Goal: Task Accomplishment & Management: Use online tool/utility

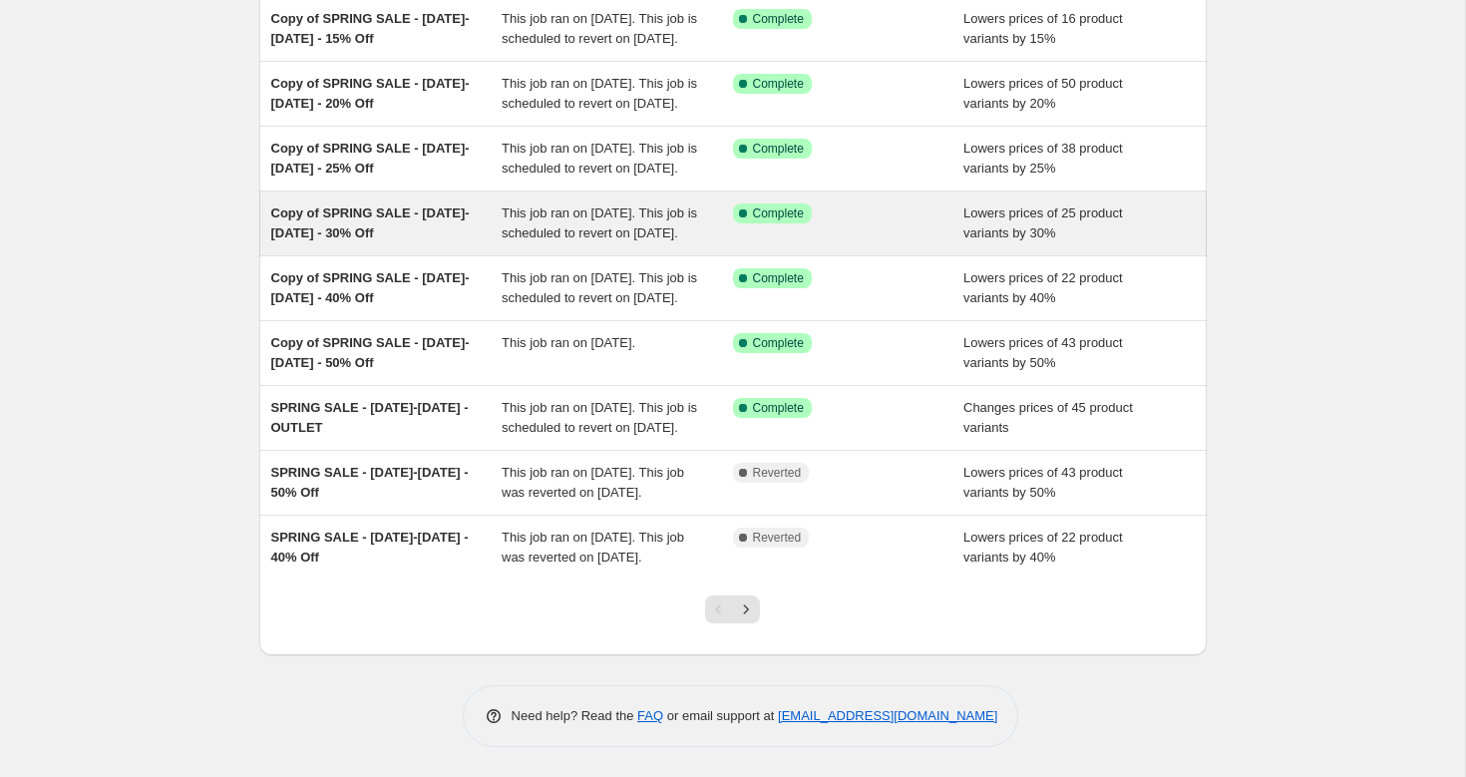
scroll to position [430, 0]
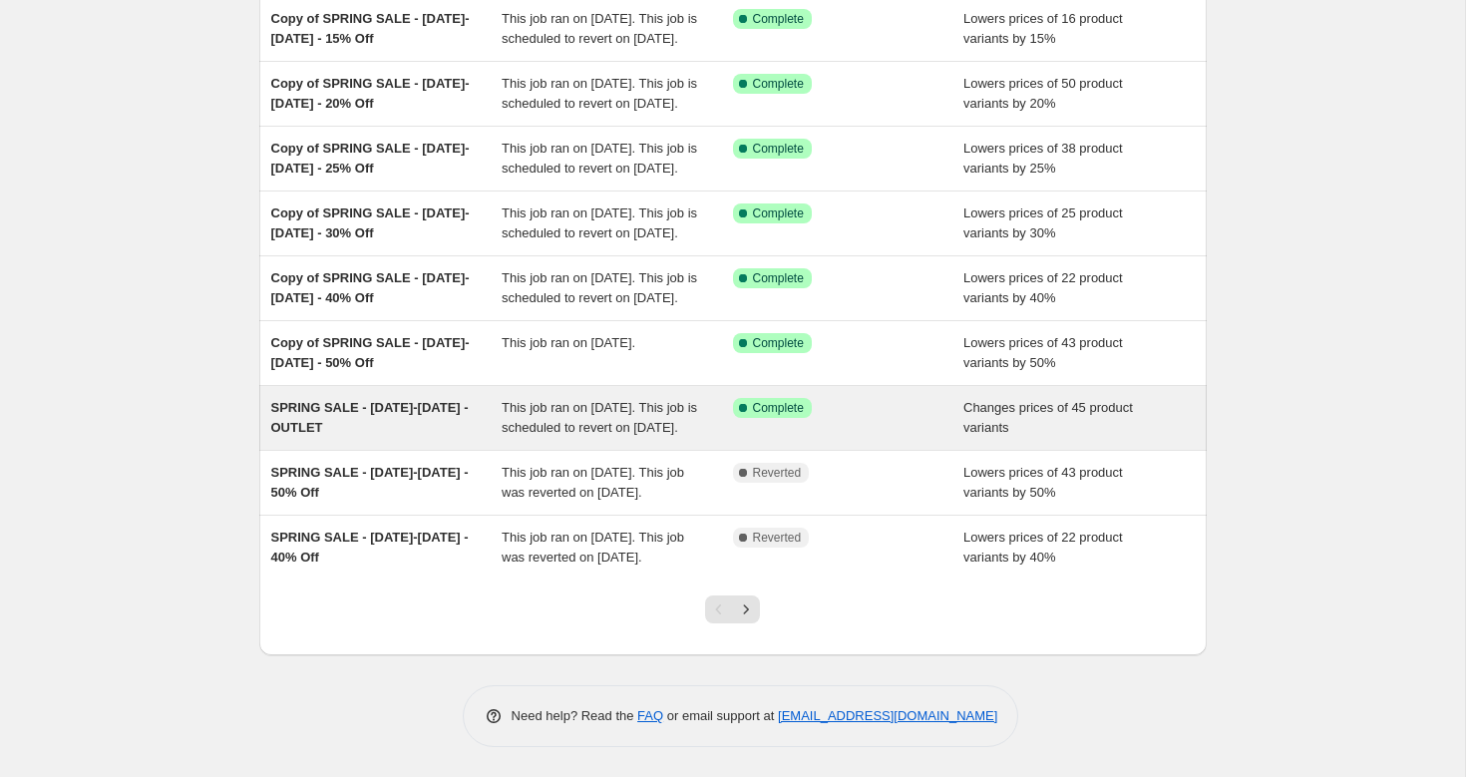
click at [339, 400] on span "SPRING SALE - [DATE]-[DATE] - OUTLET" at bounding box center [369, 417] width 197 height 35
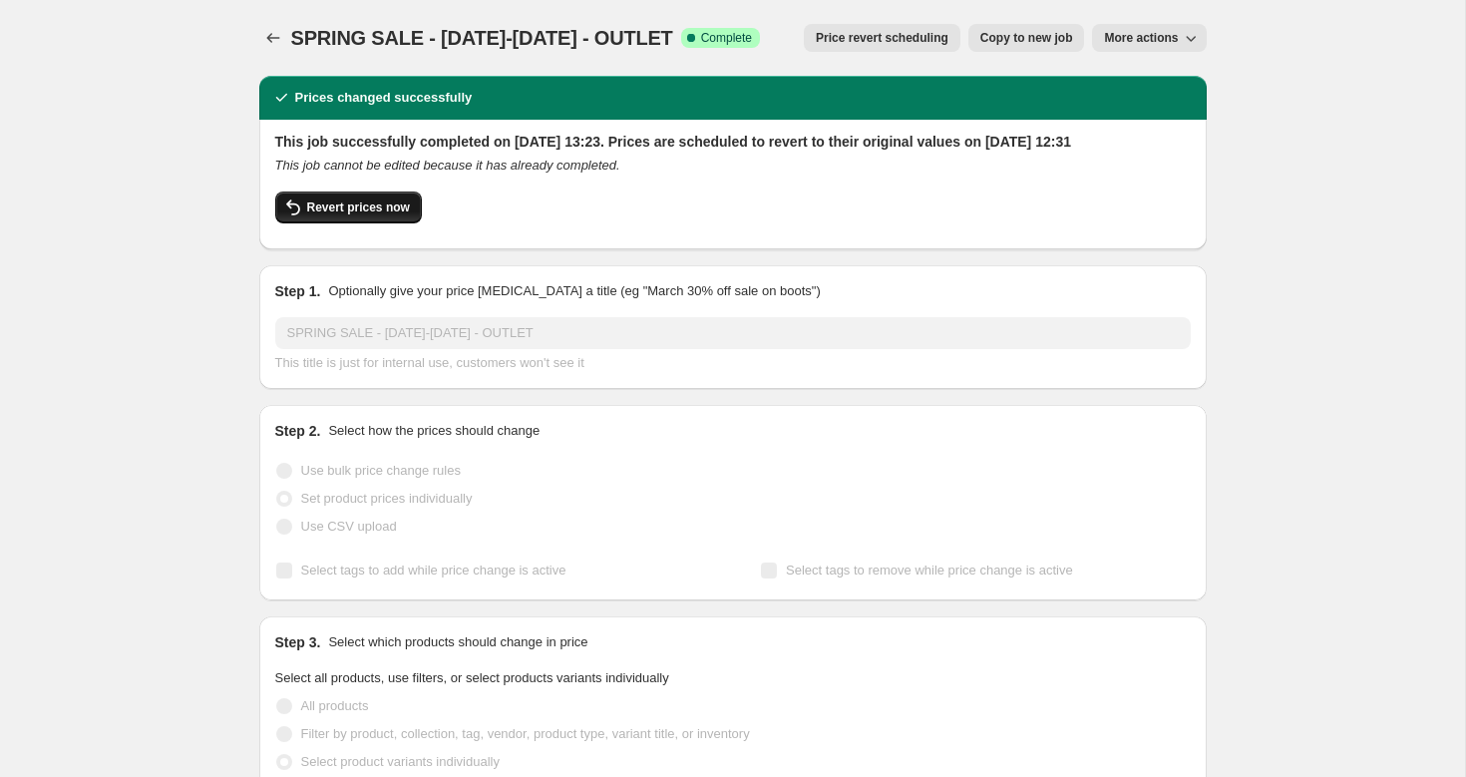
click at [366, 215] on span "Revert prices now" at bounding box center [358, 207] width 103 height 16
checkbox input "false"
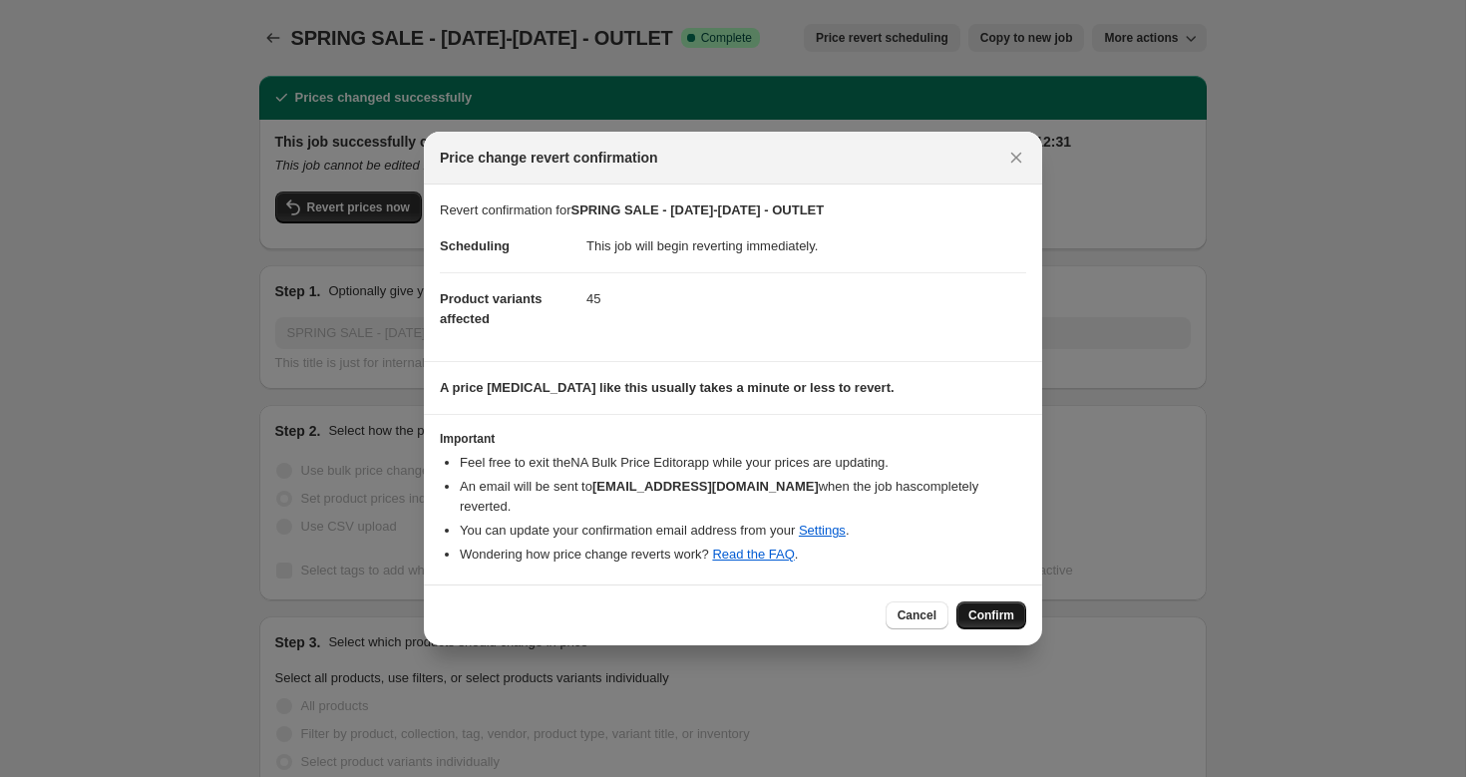
click at [997, 607] on span "Confirm" at bounding box center [991, 615] width 46 height 16
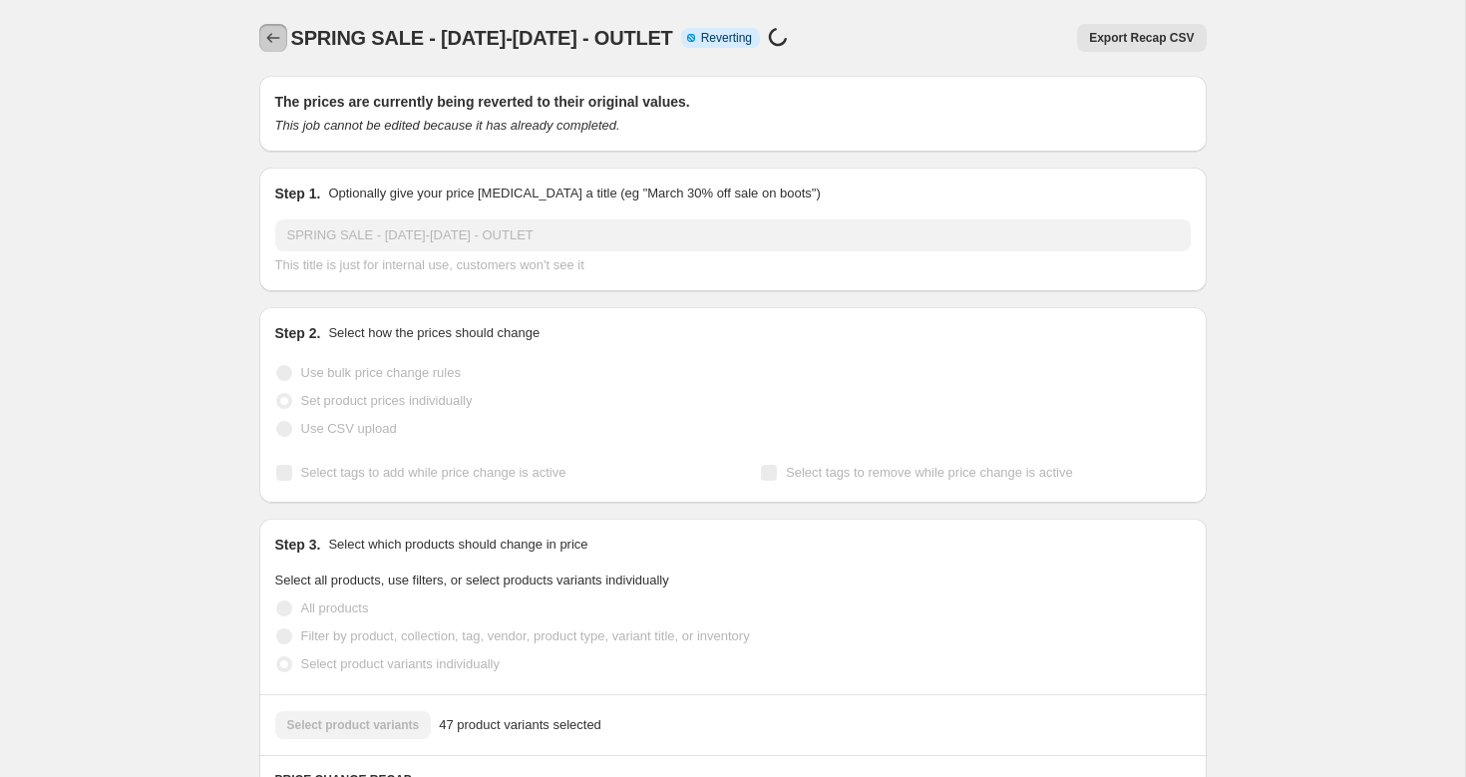
click at [274, 40] on icon "Price change jobs" at bounding box center [273, 38] width 20 height 20
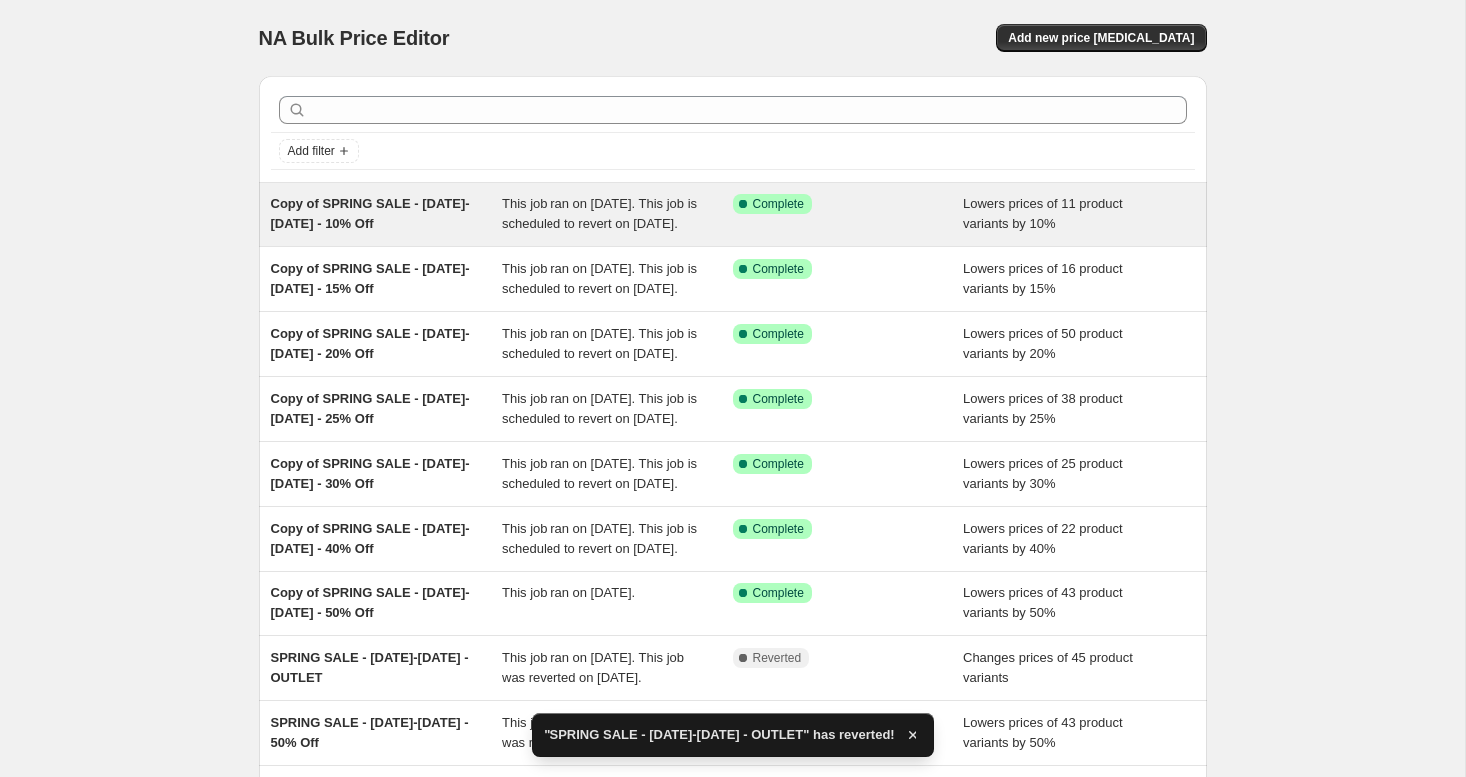
click at [353, 213] on div "Copy of SPRING SALE - [DATE]-[DATE] - 10% Off" at bounding box center [386, 214] width 231 height 40
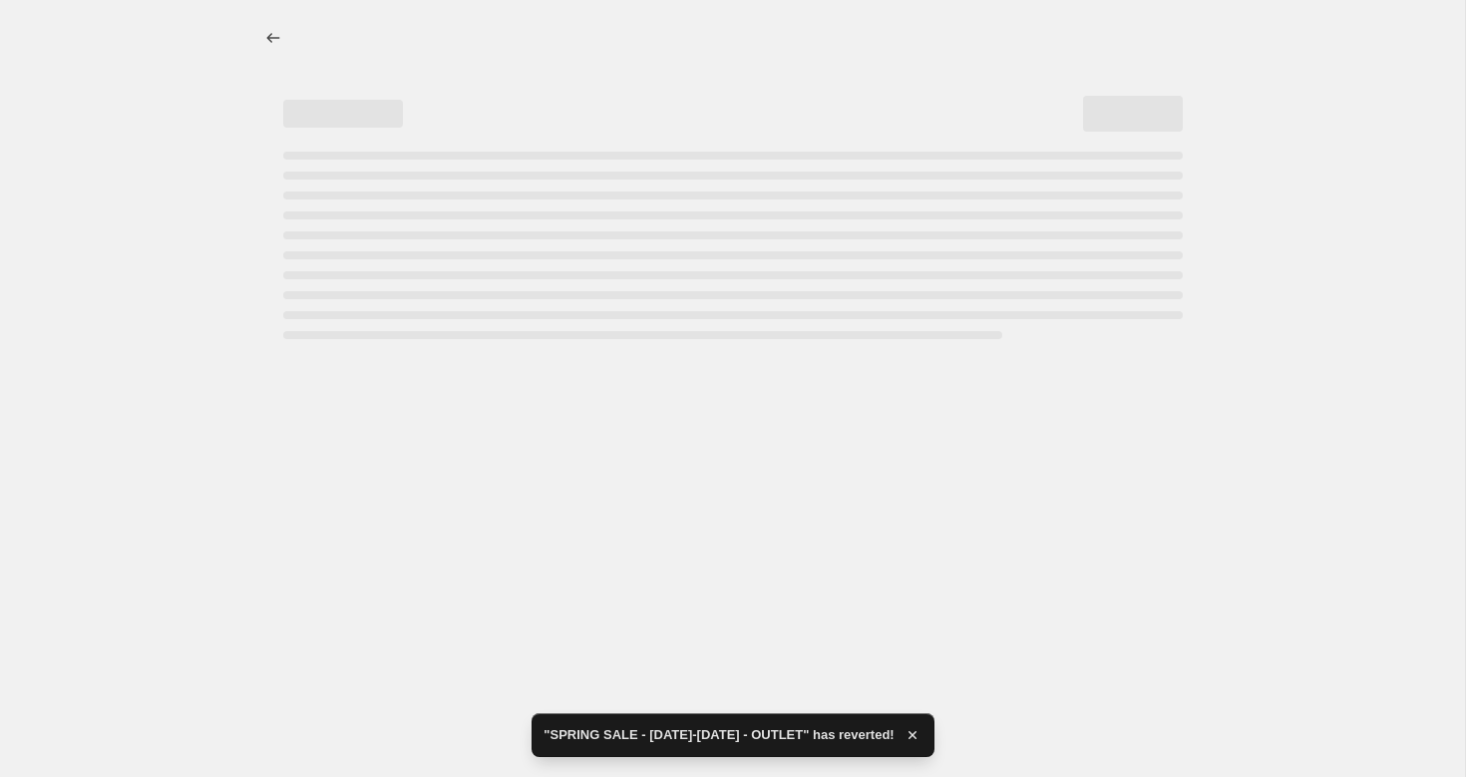
select select "percentage"
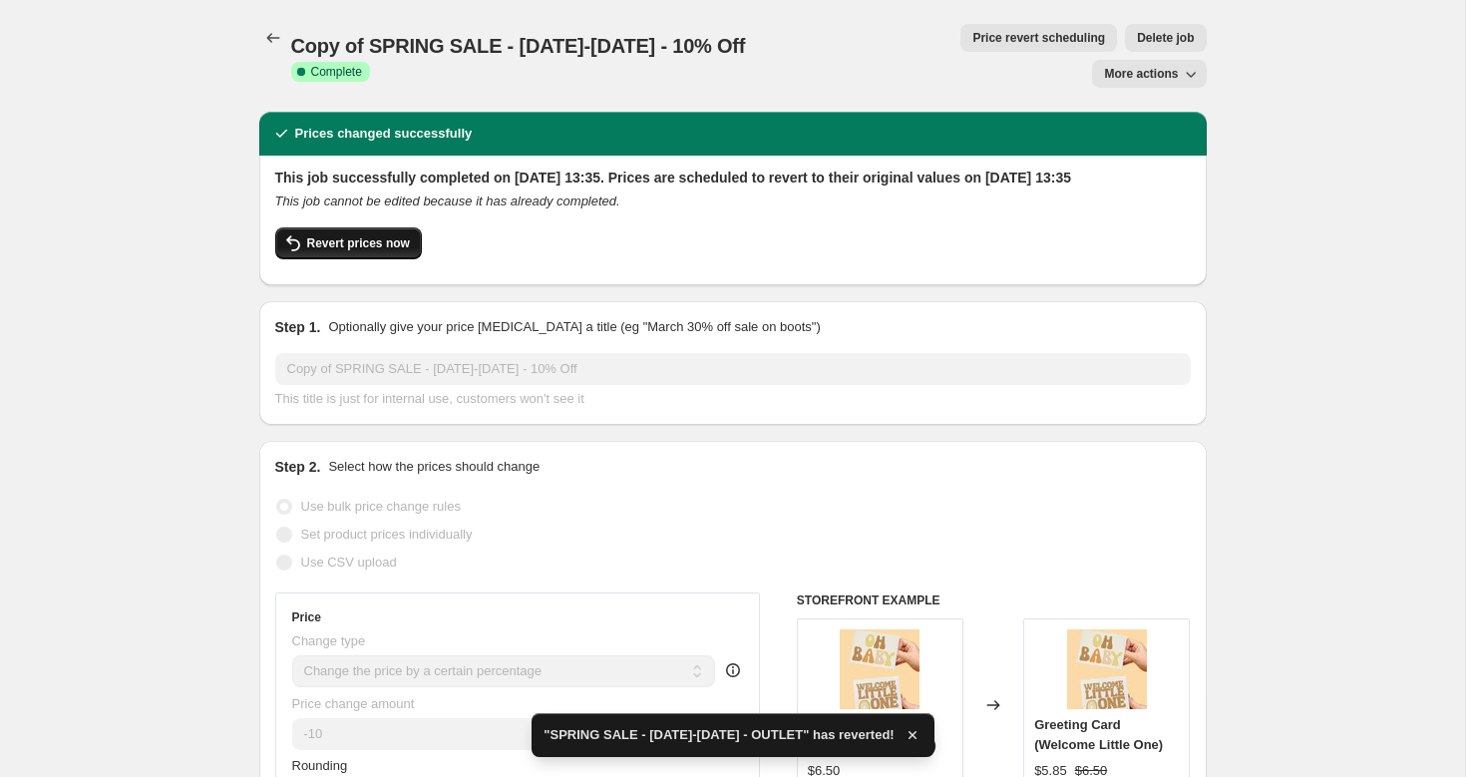
click at [373, 235] on span "Revert prices now" at bounding box center [358, 243] width 103 height 16
checkbox input "false"
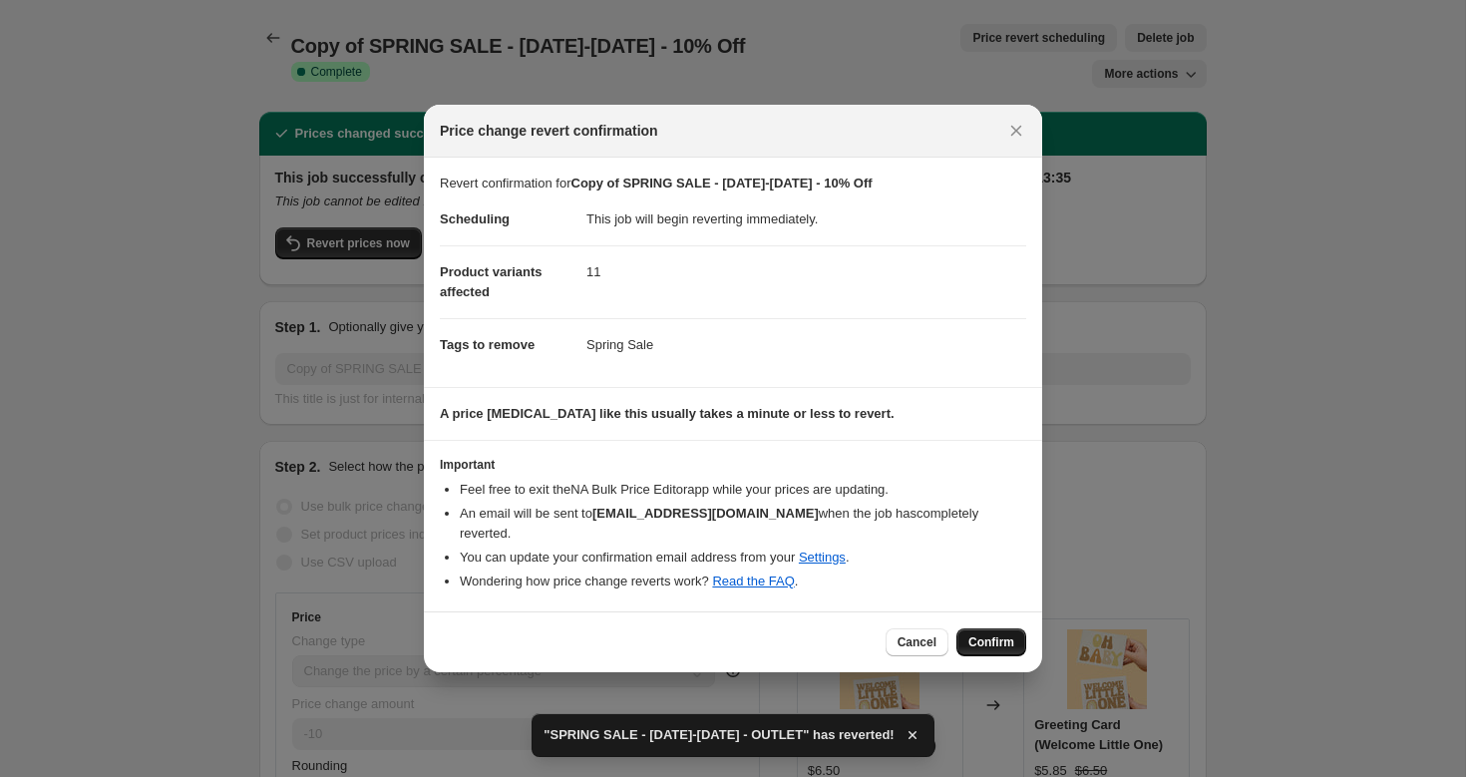
click at [992, 637] on span "Confirm" at bounding box center [991, 642] width 46 height 16
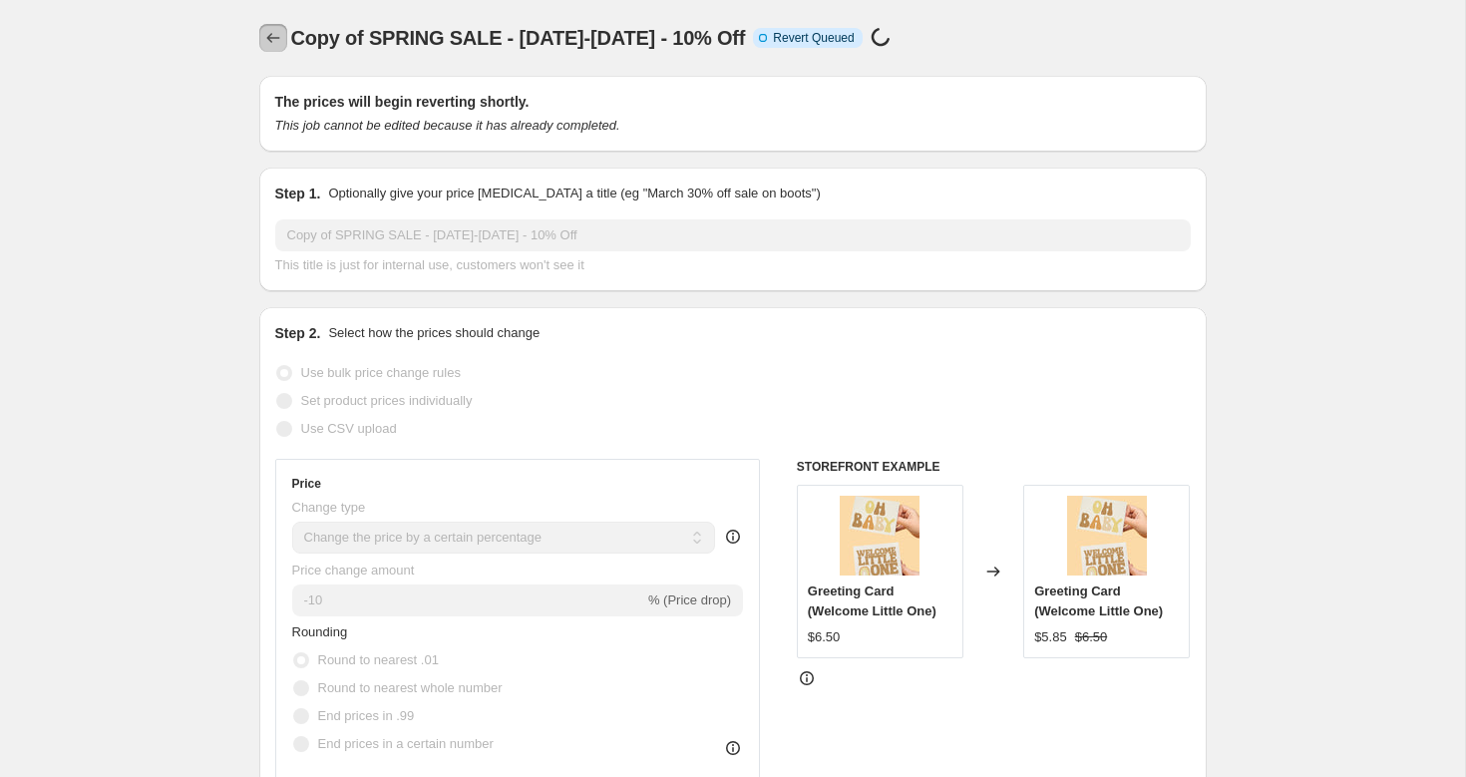
click at [274, 39] on icon "Price change jobs" at bounding box center [273, 38] width 20 height 20
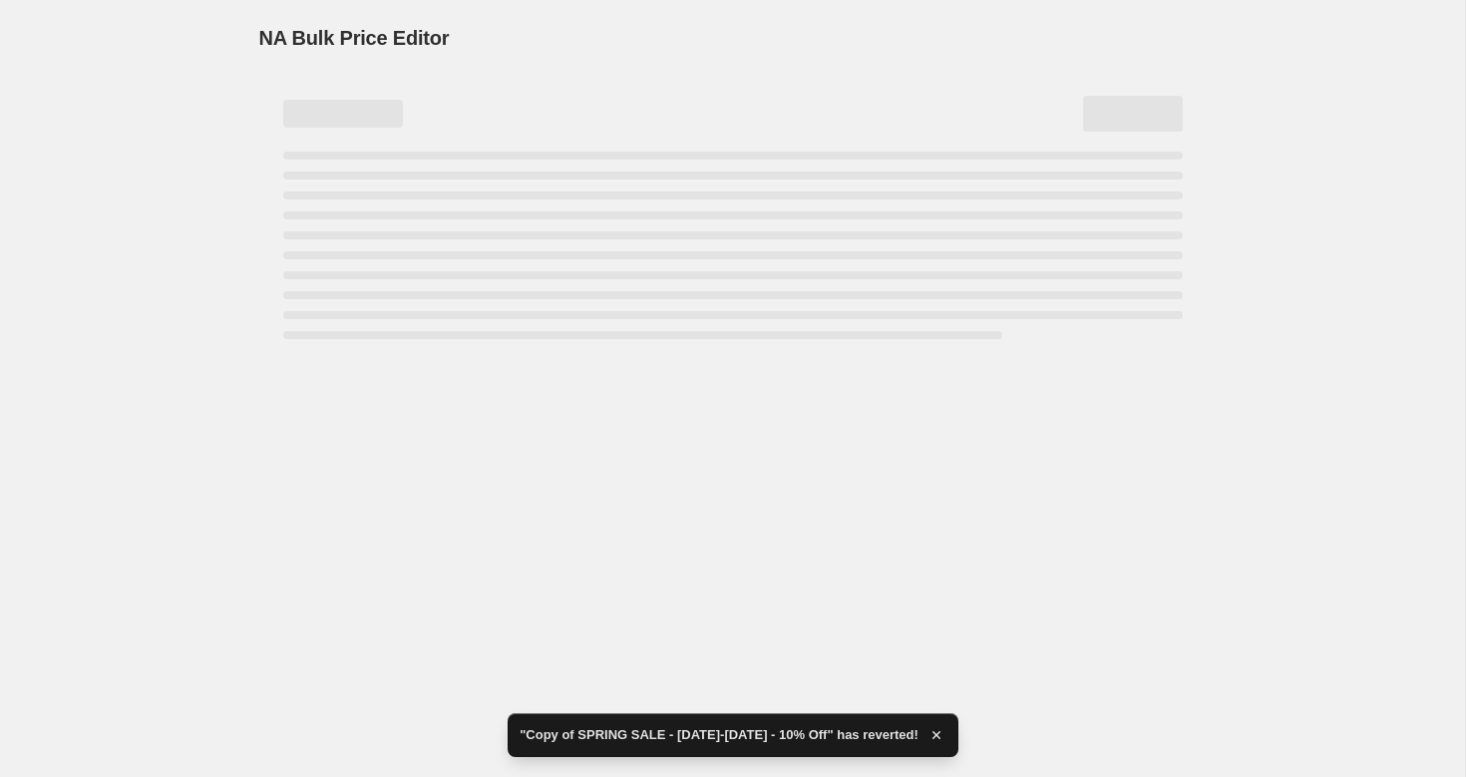
click at [399, 290] on div "Page loading" at bounding box center [732, 245] width 899 height 187
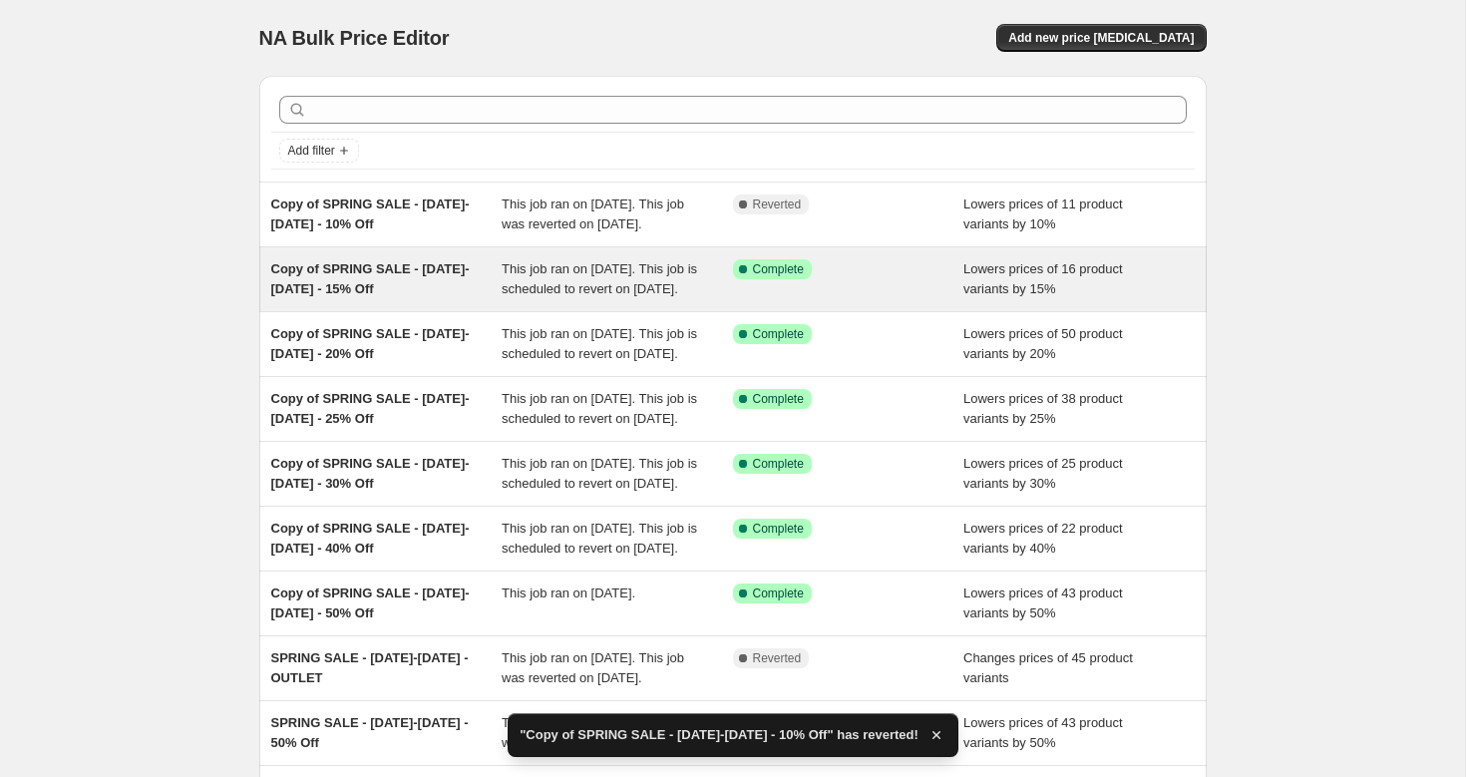
click at [353, 282] on span "Copy of SPRING SALE - [DATE]-[DATE] - 15% Off" at bounding box center [370, 278] width 198 height 35
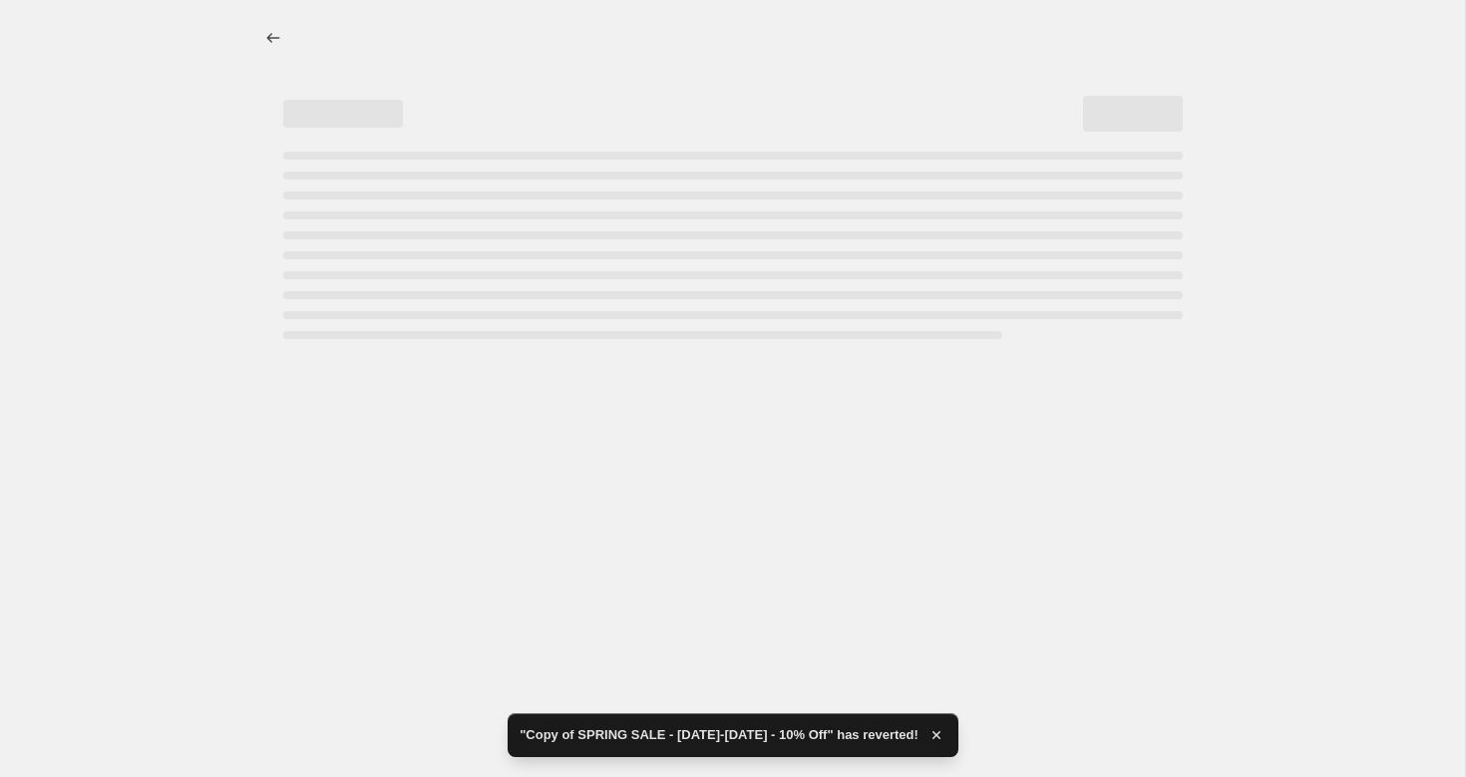
select select "percentage"
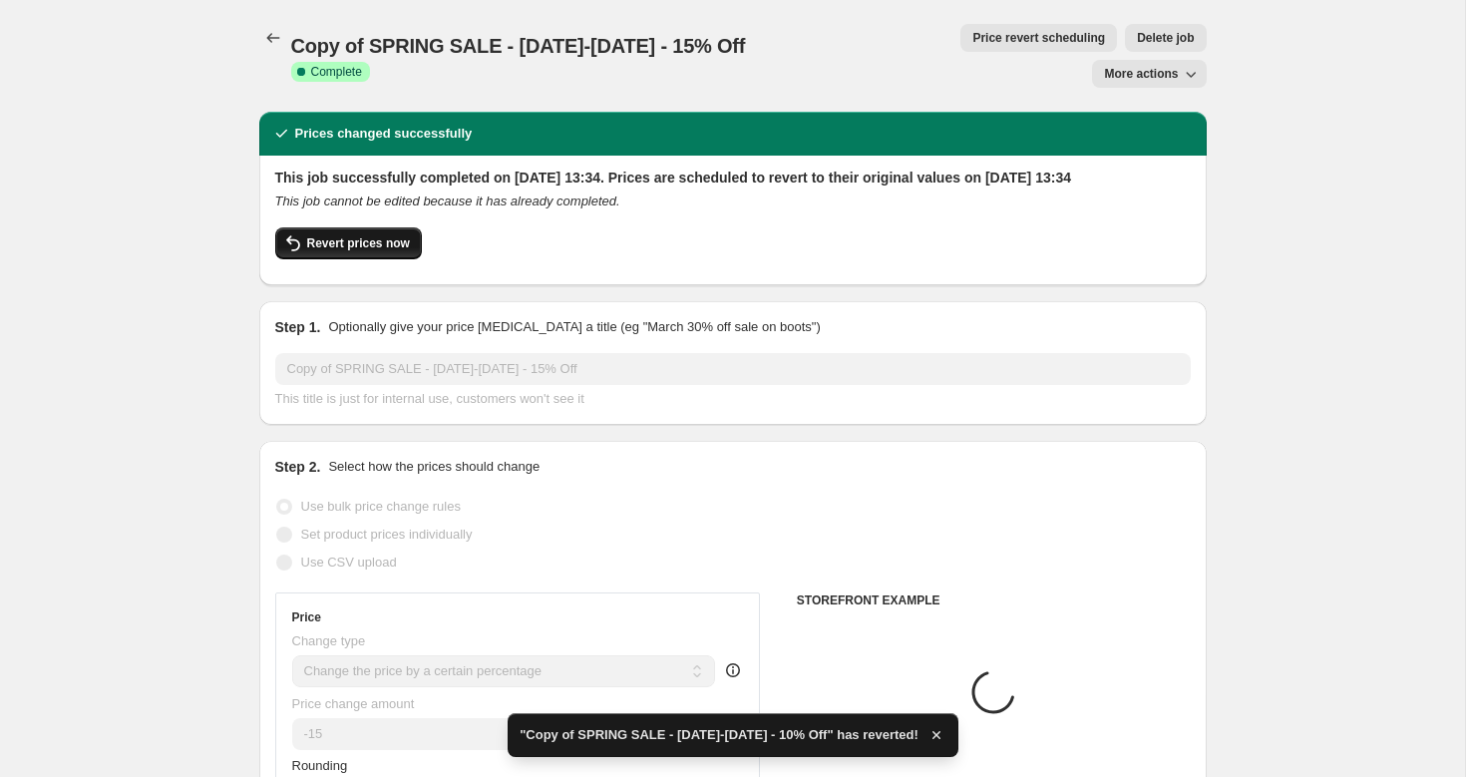
click at [355, 235] on span "Revert prices now" at bounding box center [358, 243] width 103 height 16
checkbox input "false"
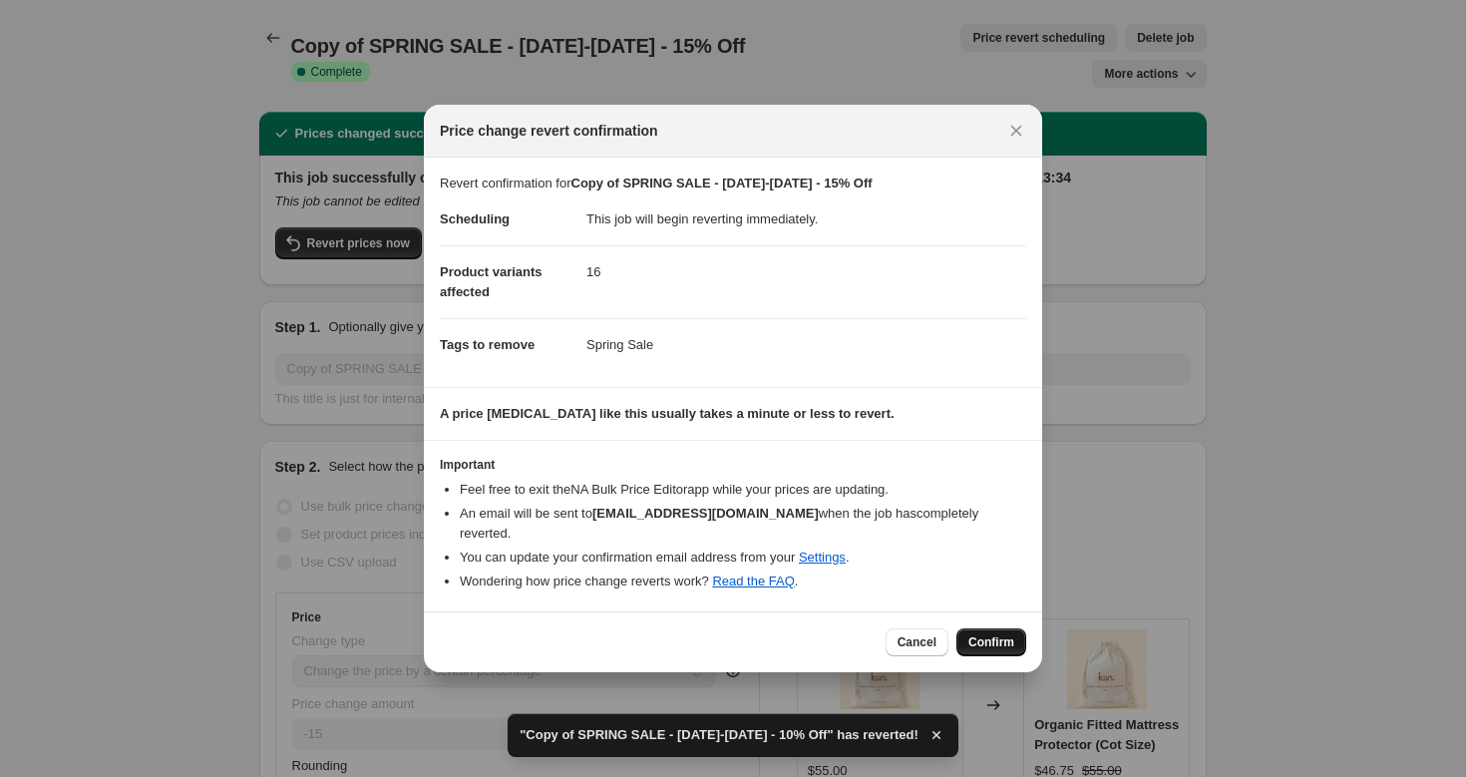
click at [988, 634] on span "Confirm" at bounding box center [991, 642] width 46 height 16
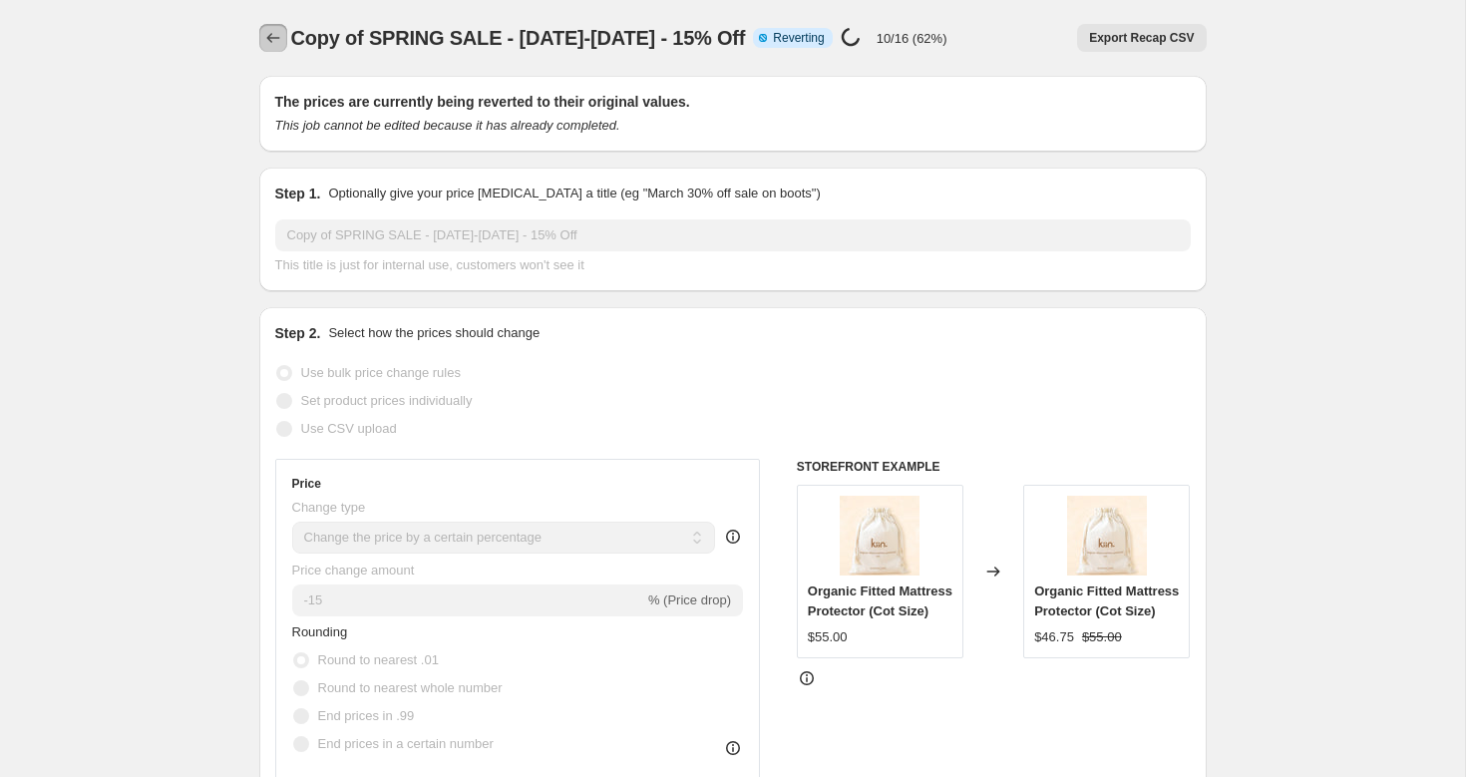
click at [278, 38] on icon "Price change jobs" at bounding box center [273, 38] width 20 height 20
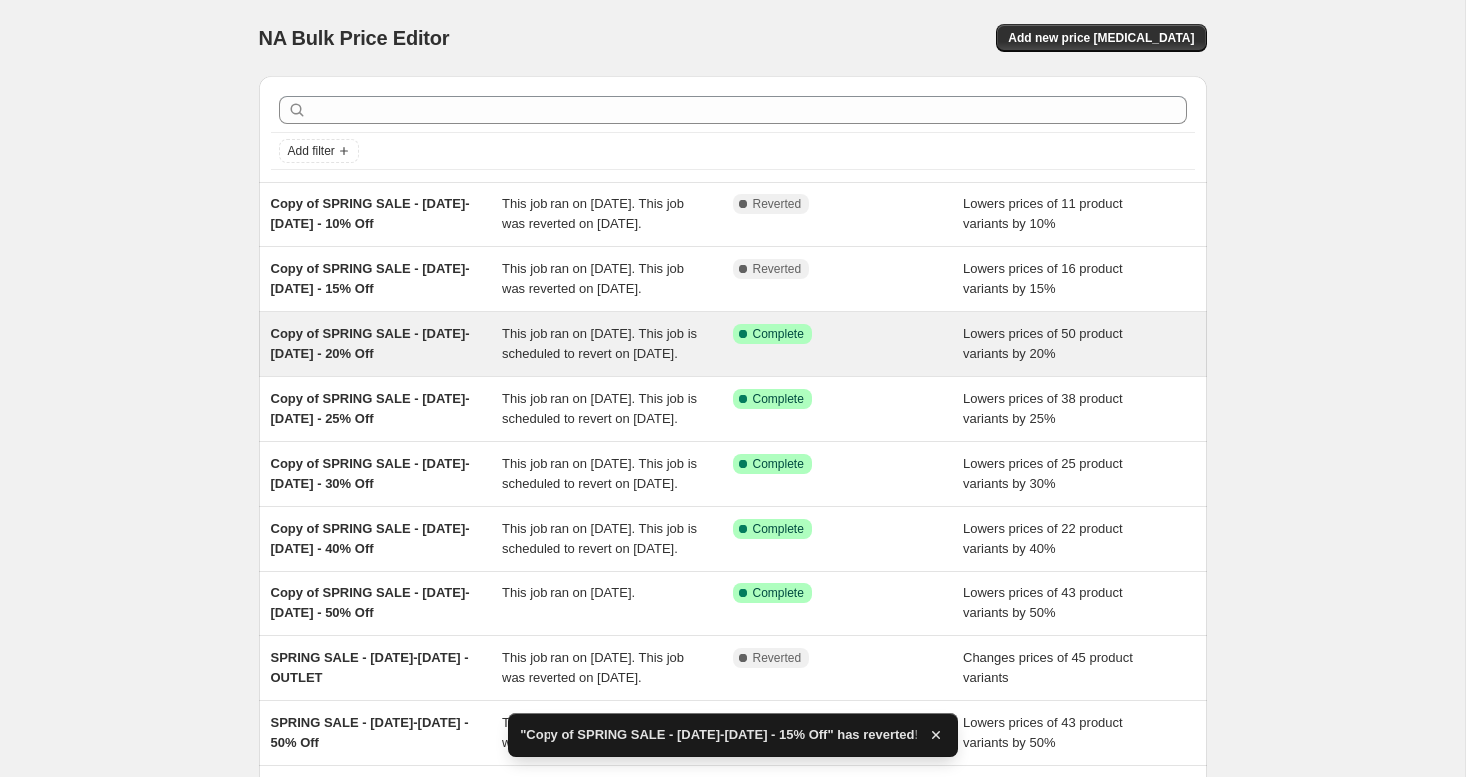
click at [356, 364] on div "Copy of SPRING SALE - [DATE]-[DATE] - 20% Off" at bounding box center [386, 344] width 231 height 40
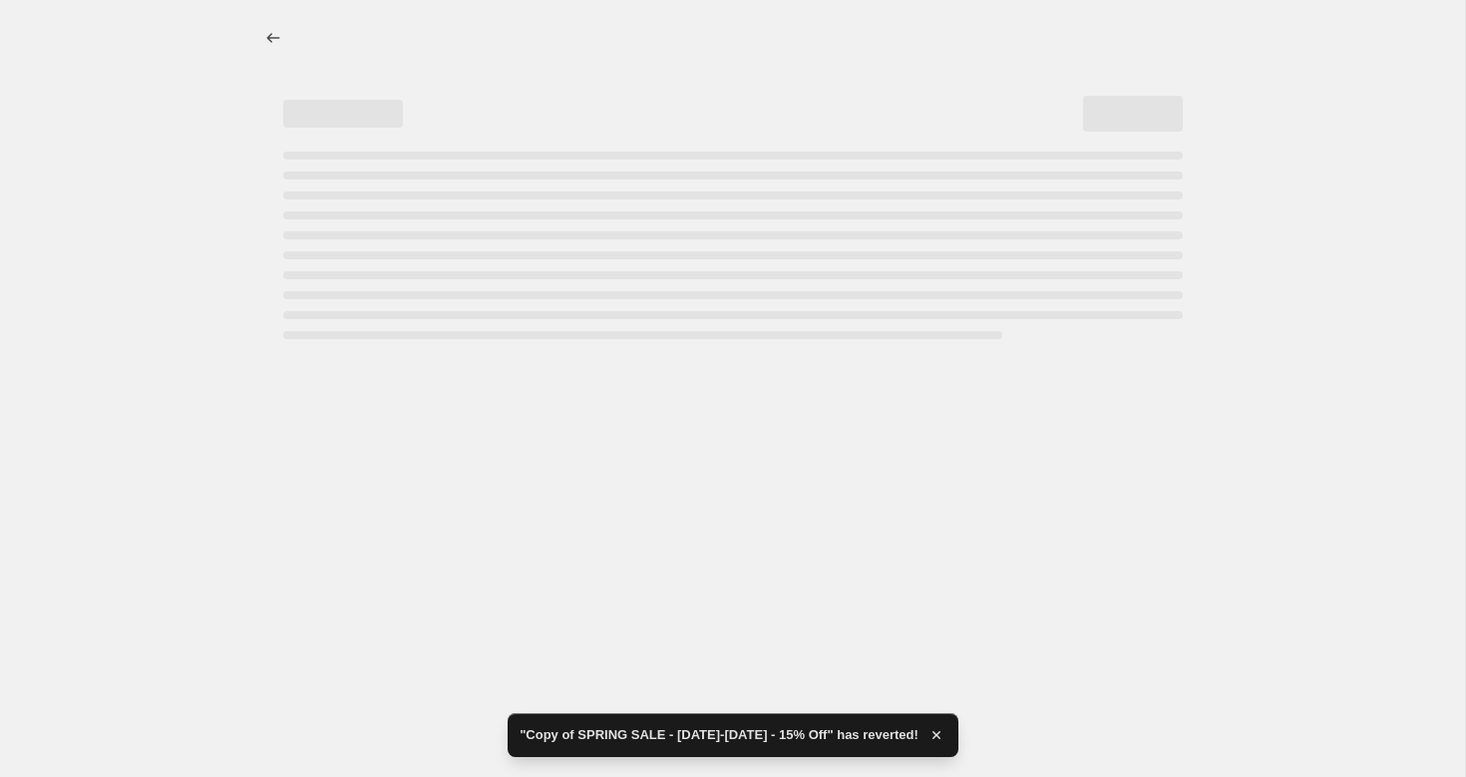
select select "percentage"
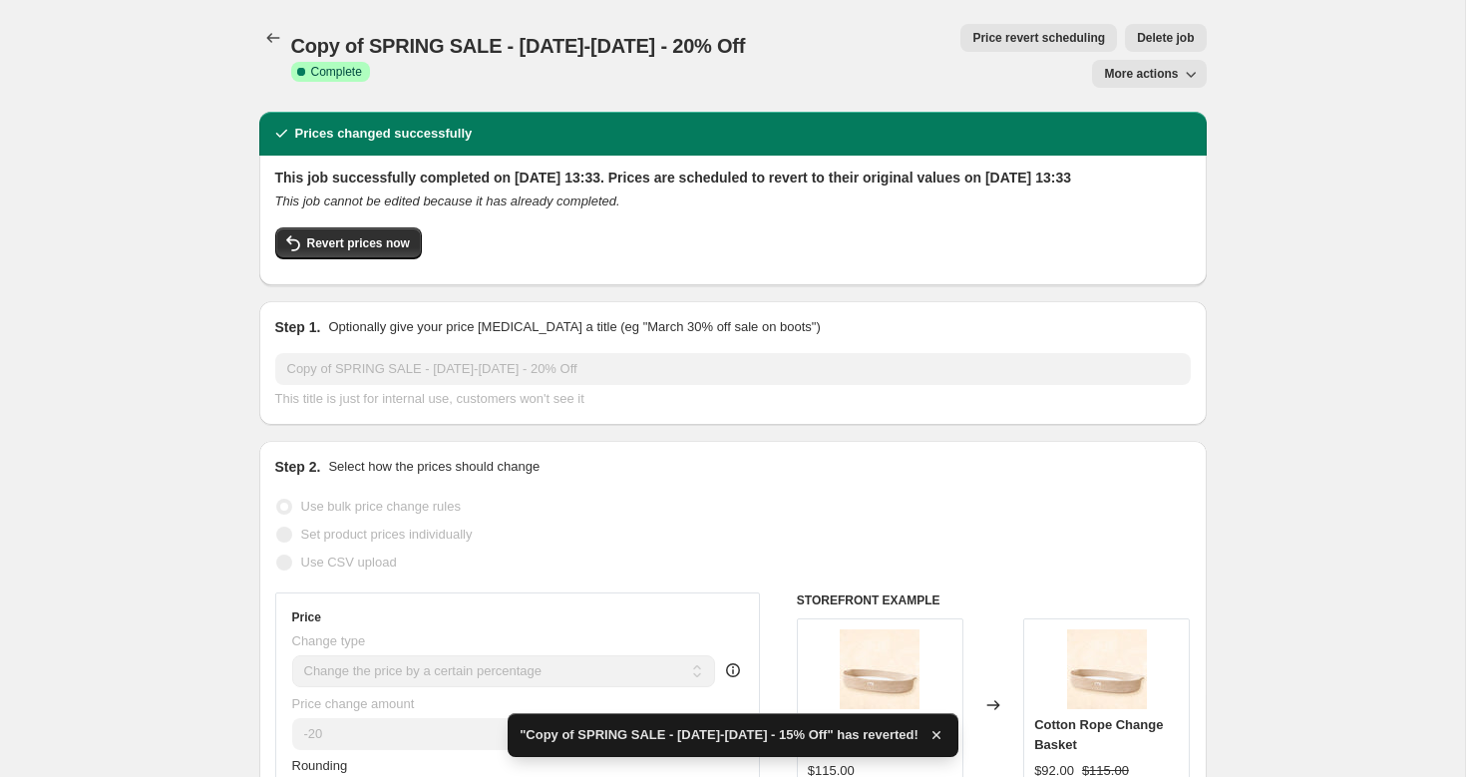
click at [344, 252] on div "Revert prices now" at bounding box center [732, 248] width 915 height 42
click at [349, 238] on button "Revert prices now" at bounding box center [348, 243] width 147 height 32
checkbox input "false"
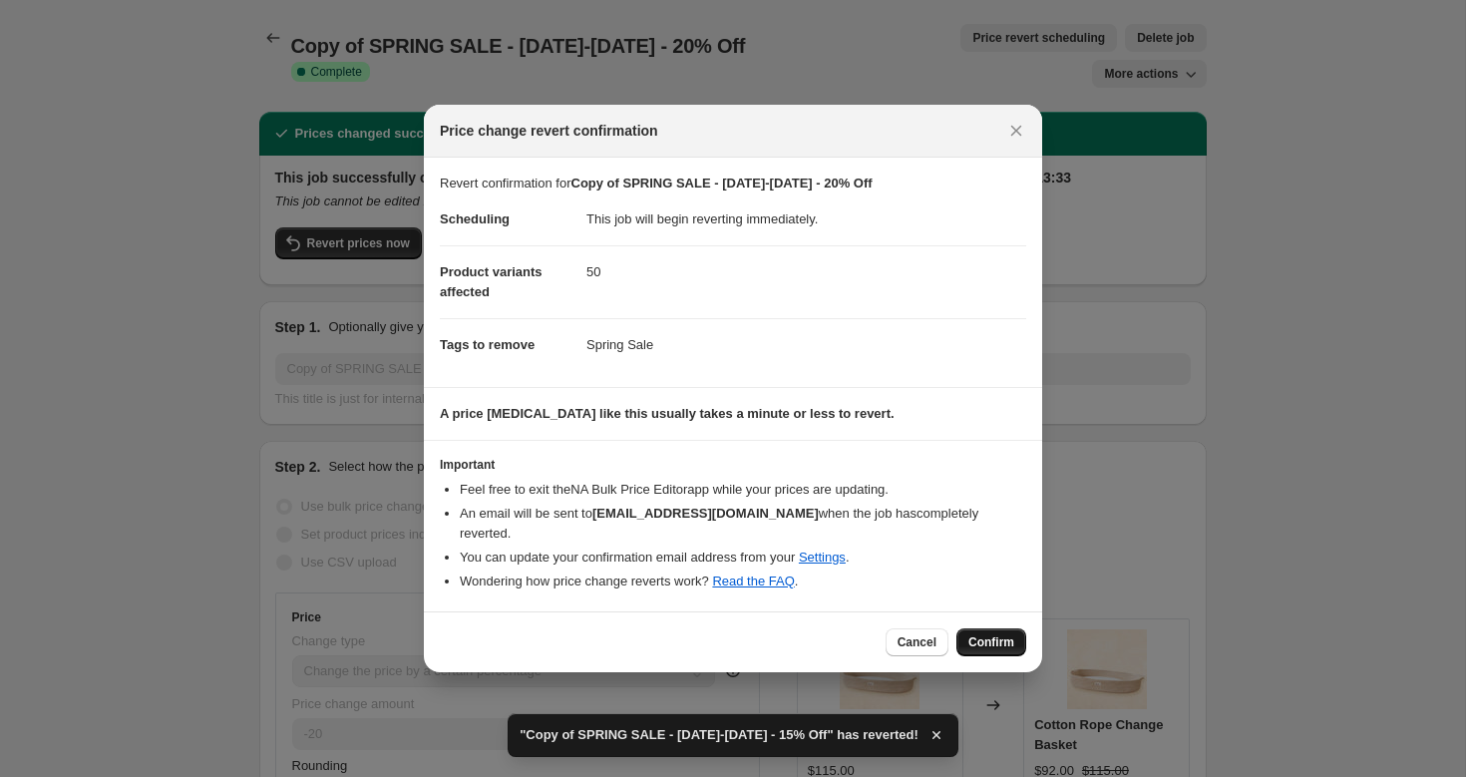
click at [1000, 636] on span "Confirm" at bounding box center [991, 642] width 46 height 16
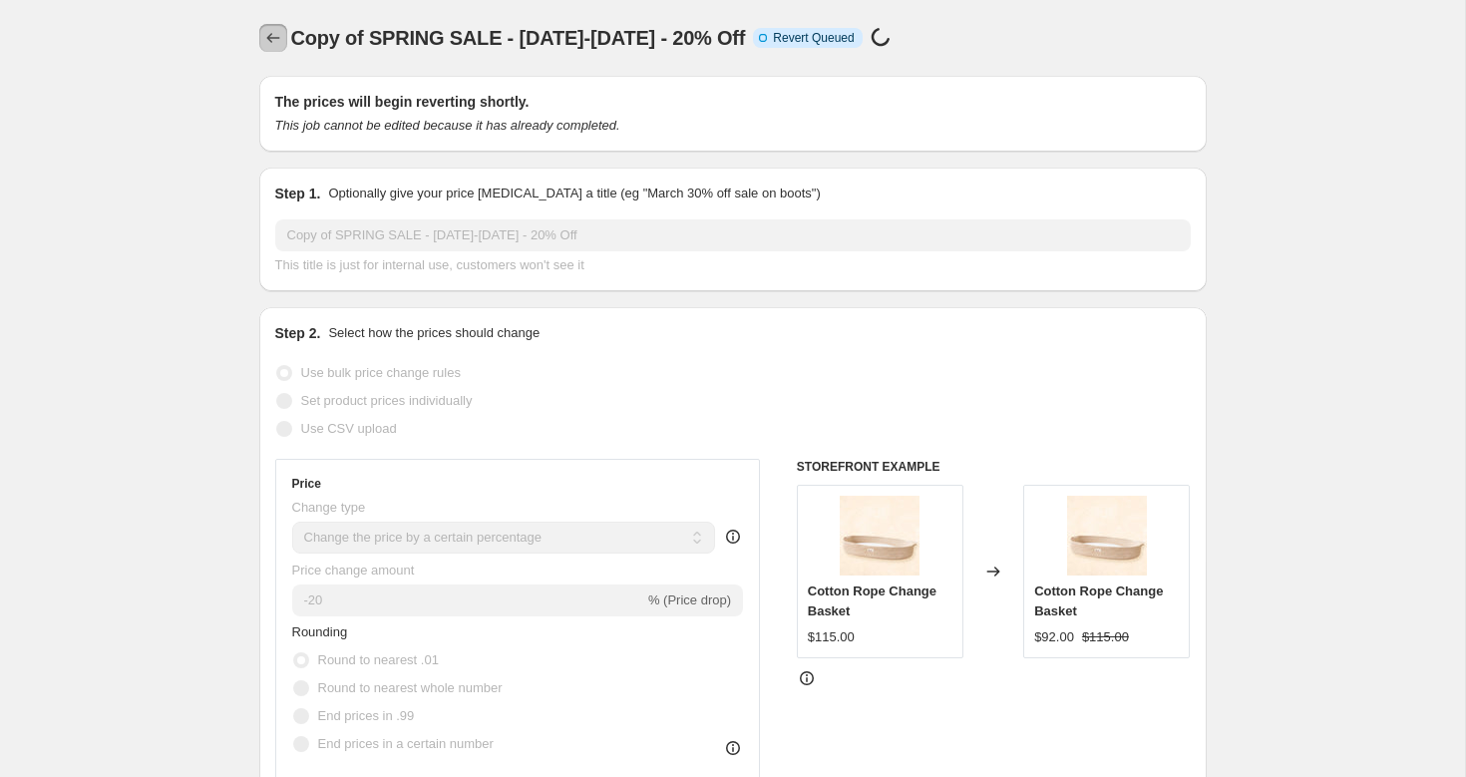
click at [282, 37] on button "Price change jobs" at bounding box center [273, 38] width 28 height 28
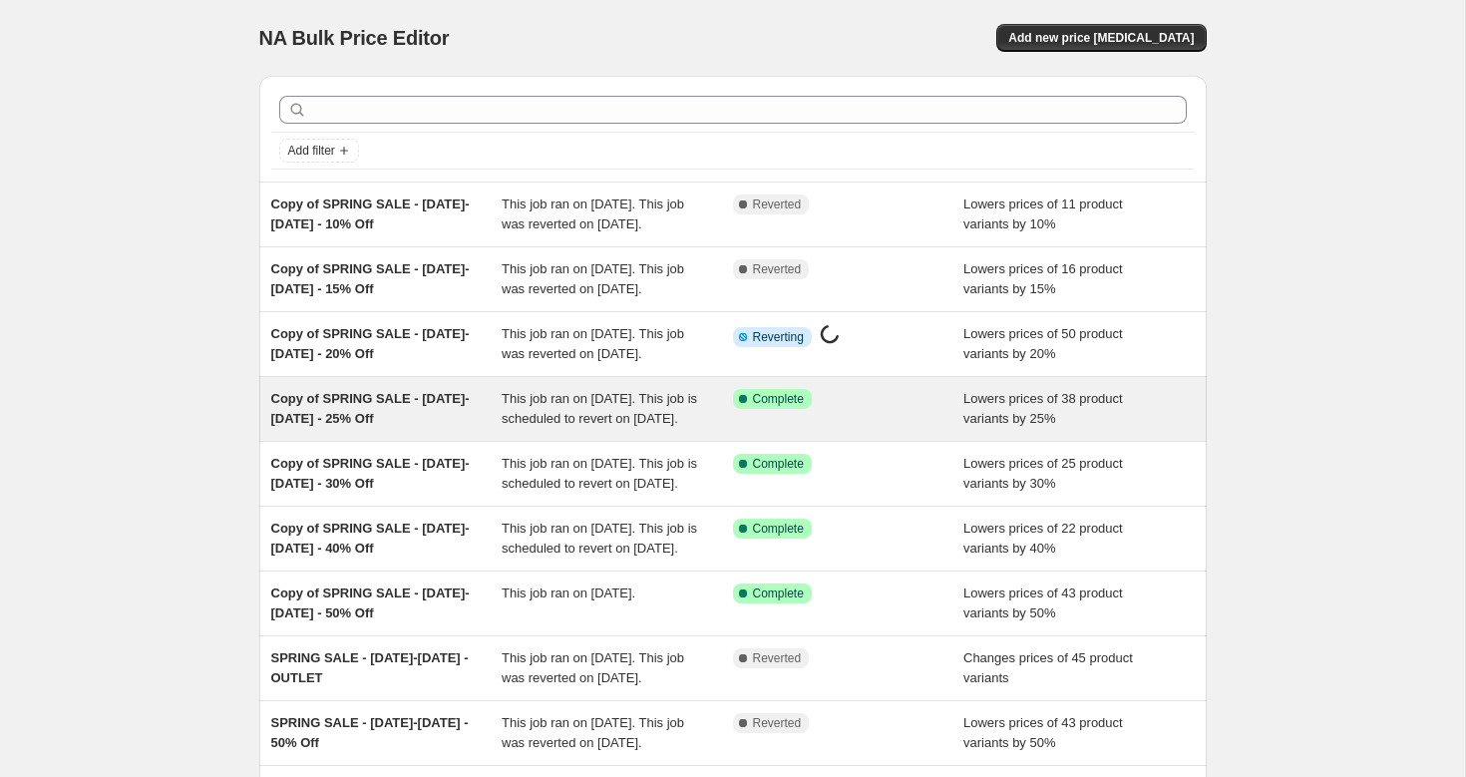
click at [382, 426] on span "Copy of SPRING SALE - [DATE]-[DATE] - 25% Off" at bounding box center [370, 408] width 198 height 35
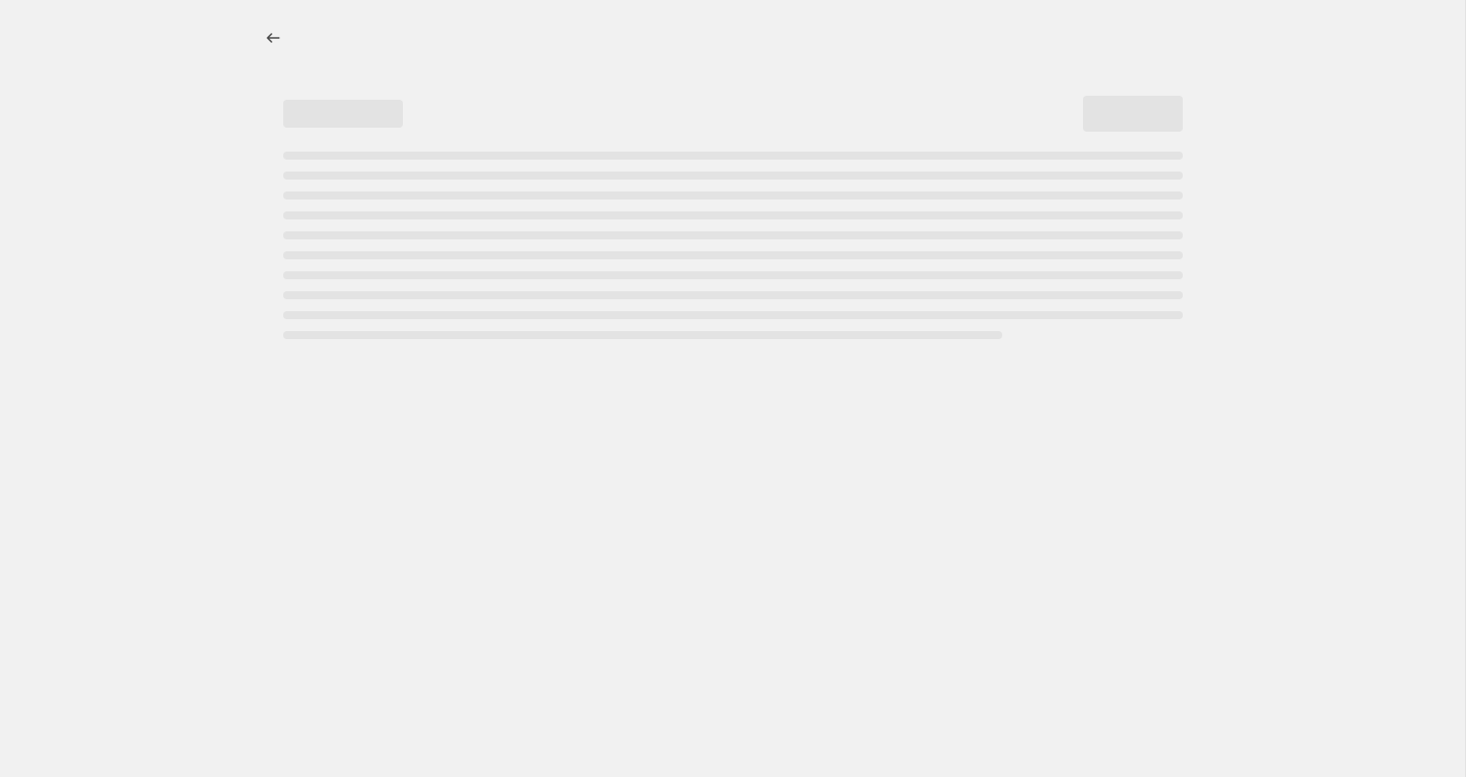
select select "percentage"
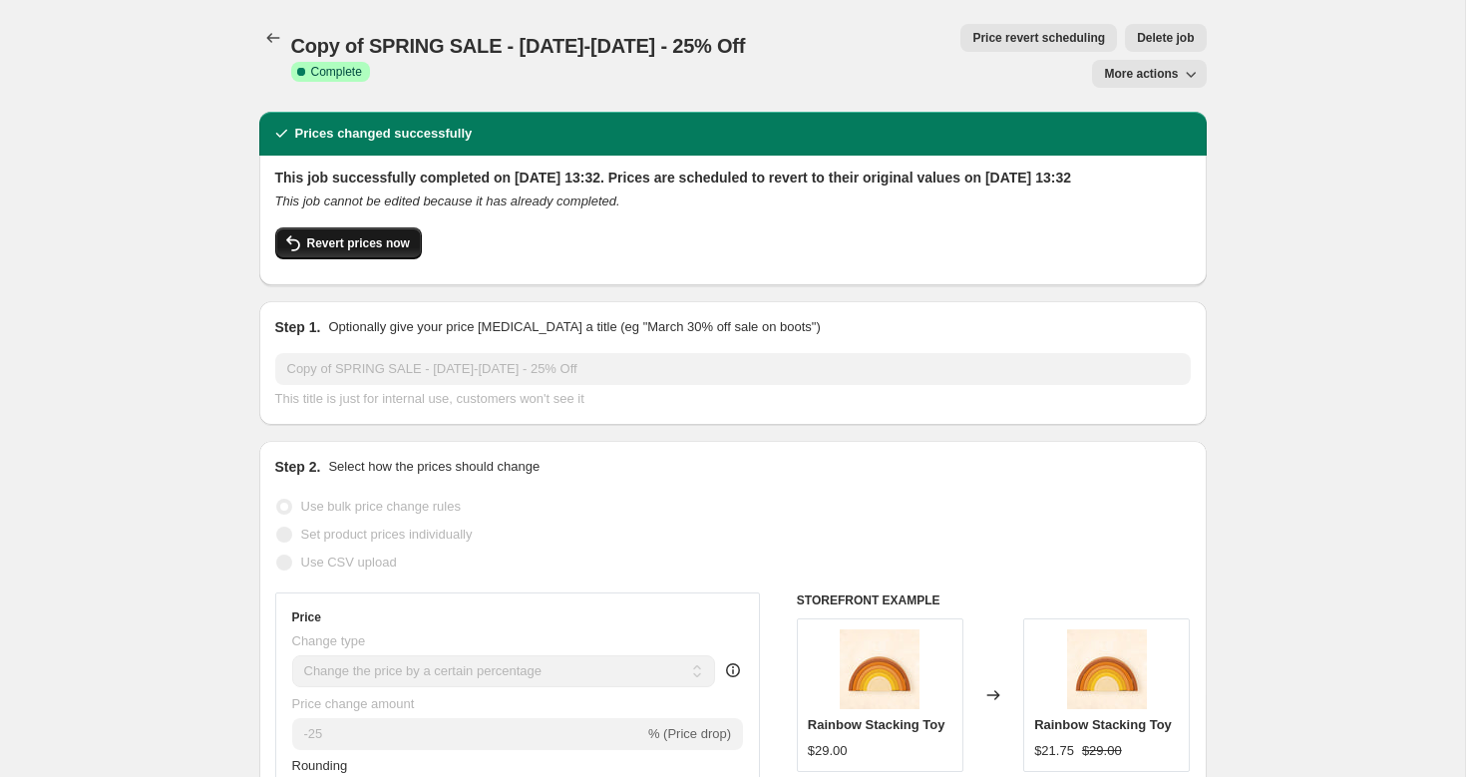
click at [347, 235] on span "Revert prices now" at bounding box center [358, 243] width 103 height 16
checkbox input "false"
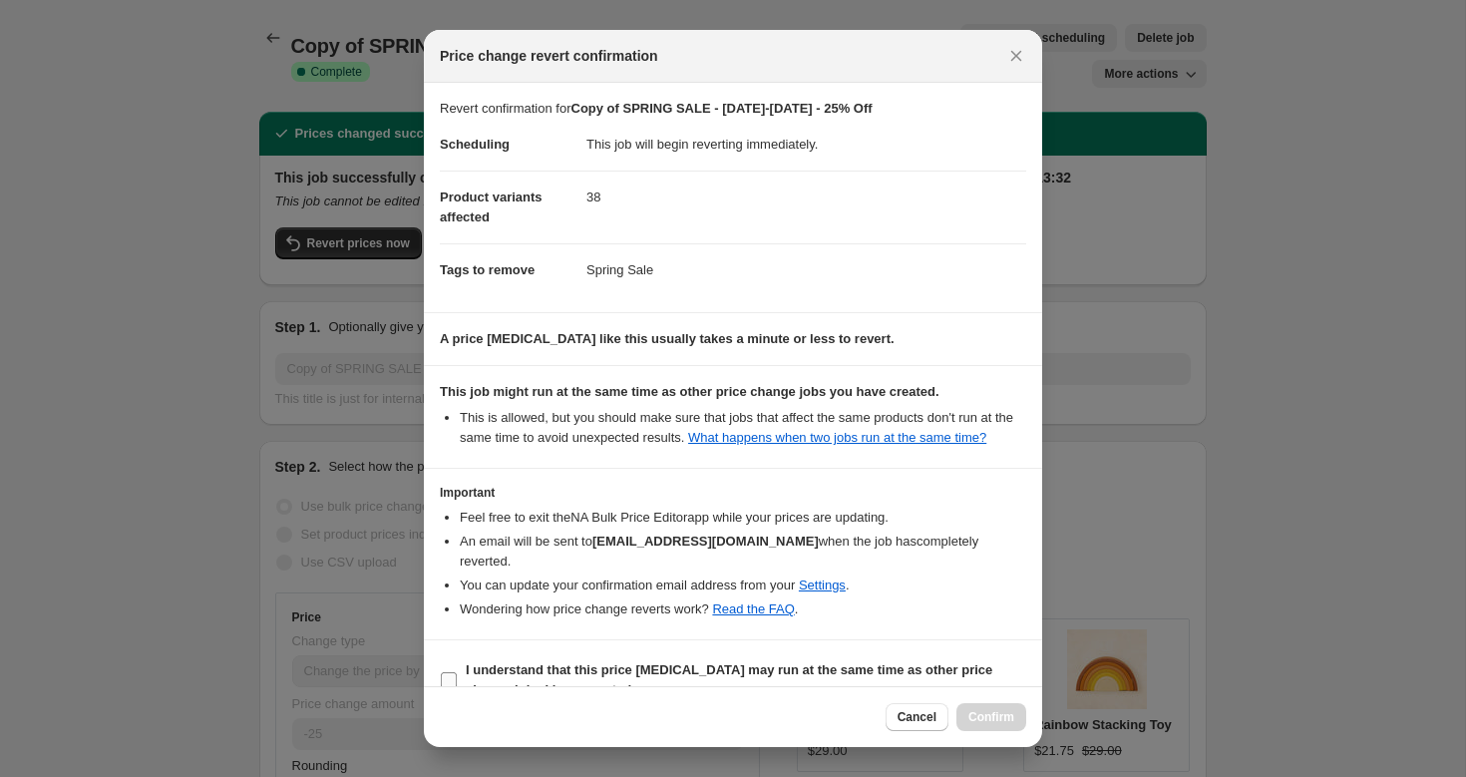
click at [489, 663] on b "I understand that this price [MEDICAL_DATA] may run at the same time as other p…" at bounding box center [729, 679] width 527 height 35
click at [457, 672] on input "I understand that this price [MEDICAL_DATA] may run at the same time as other p…" at bounding box center [449, 680] width 16 height 16
checkbox input "true"
click at [996, 706] on button "Confirm" at bounding box center [991, 717] width 70 height 28
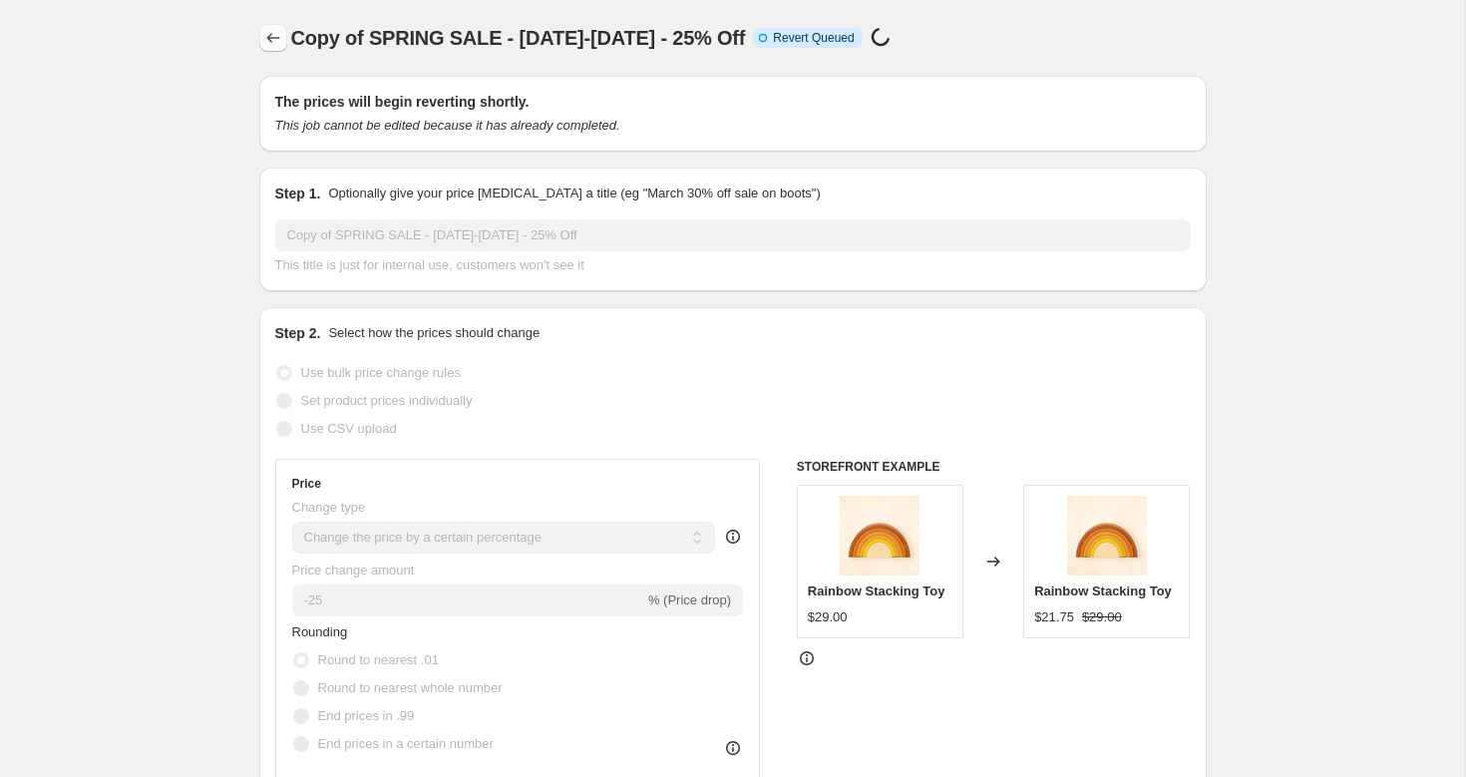
click at [269, 38] on icon "Price change jobs" at bounding box center [273, 38] width 20 height 20
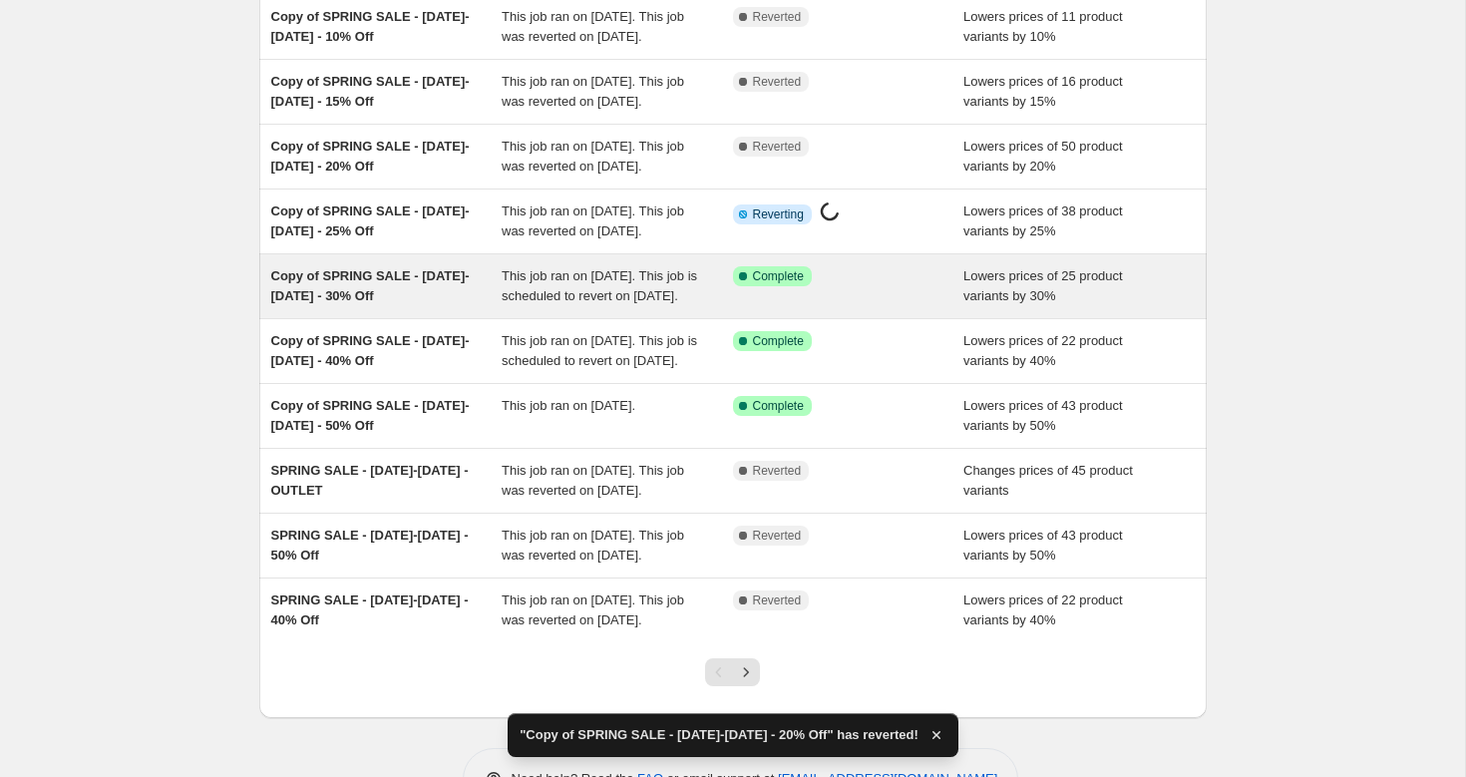
scroll to position [210, 0]
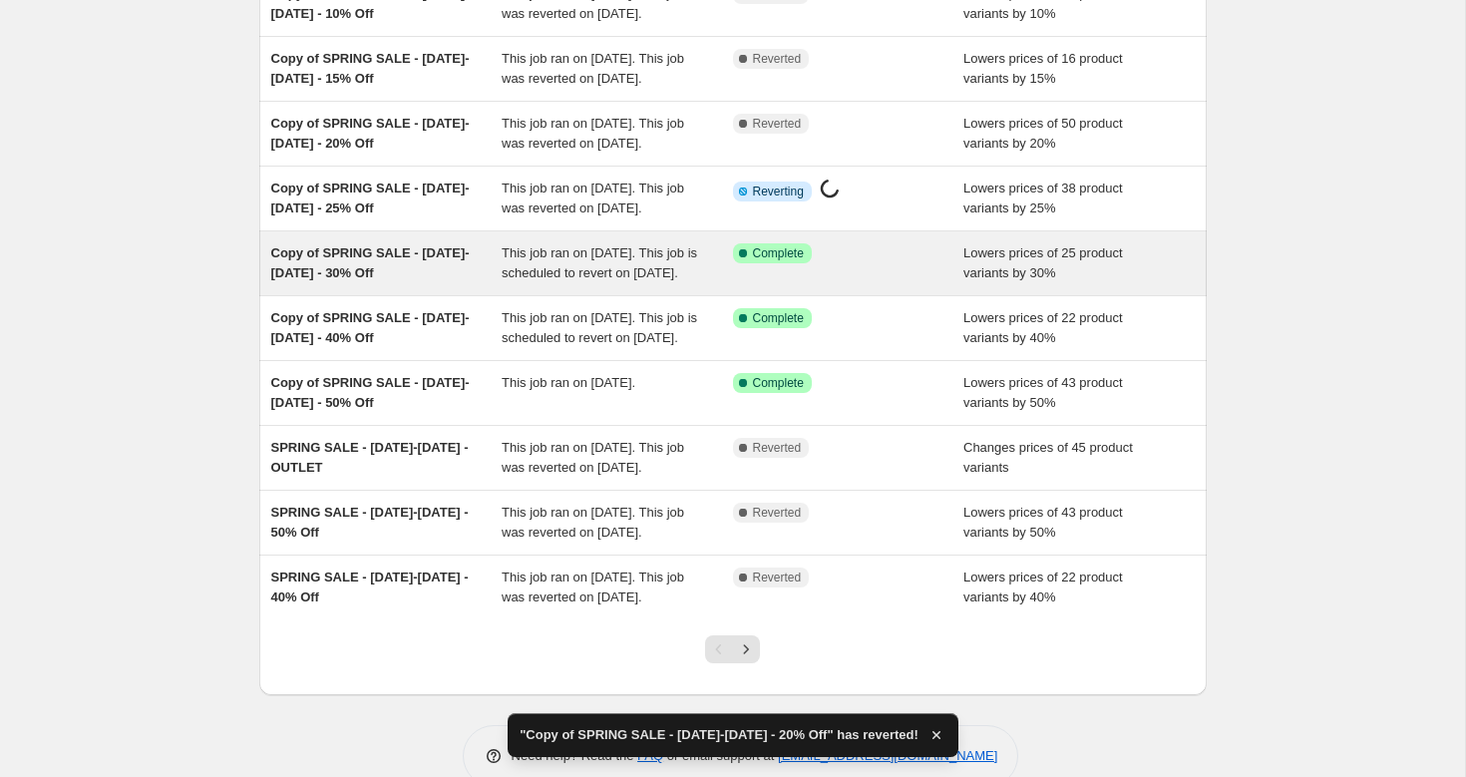
click at [352, 280] on span "Copy of SPRING SALE - [DATE]-[DATE] - 30% Off" at bounding box center [370, 262] width 198 height 35
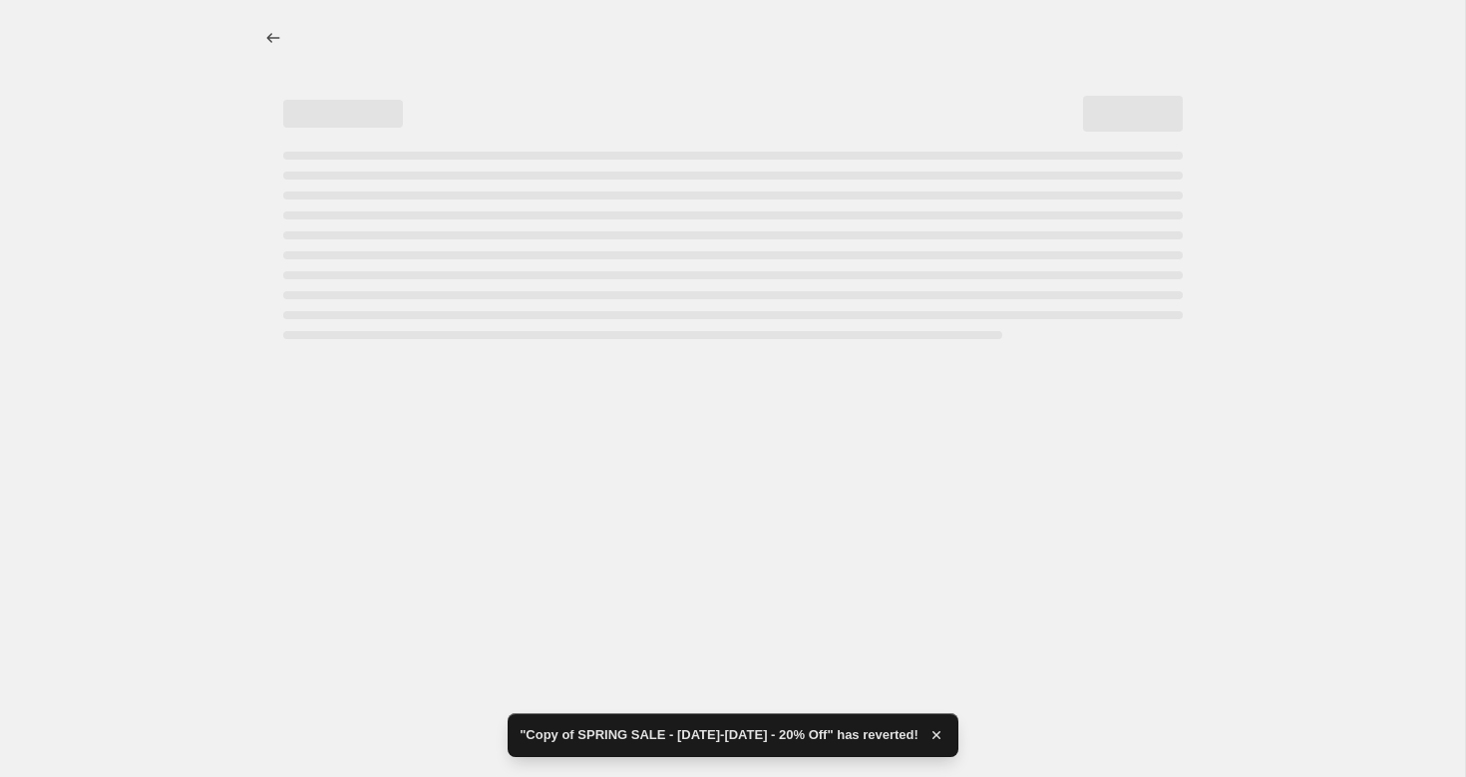
select select "percentage"
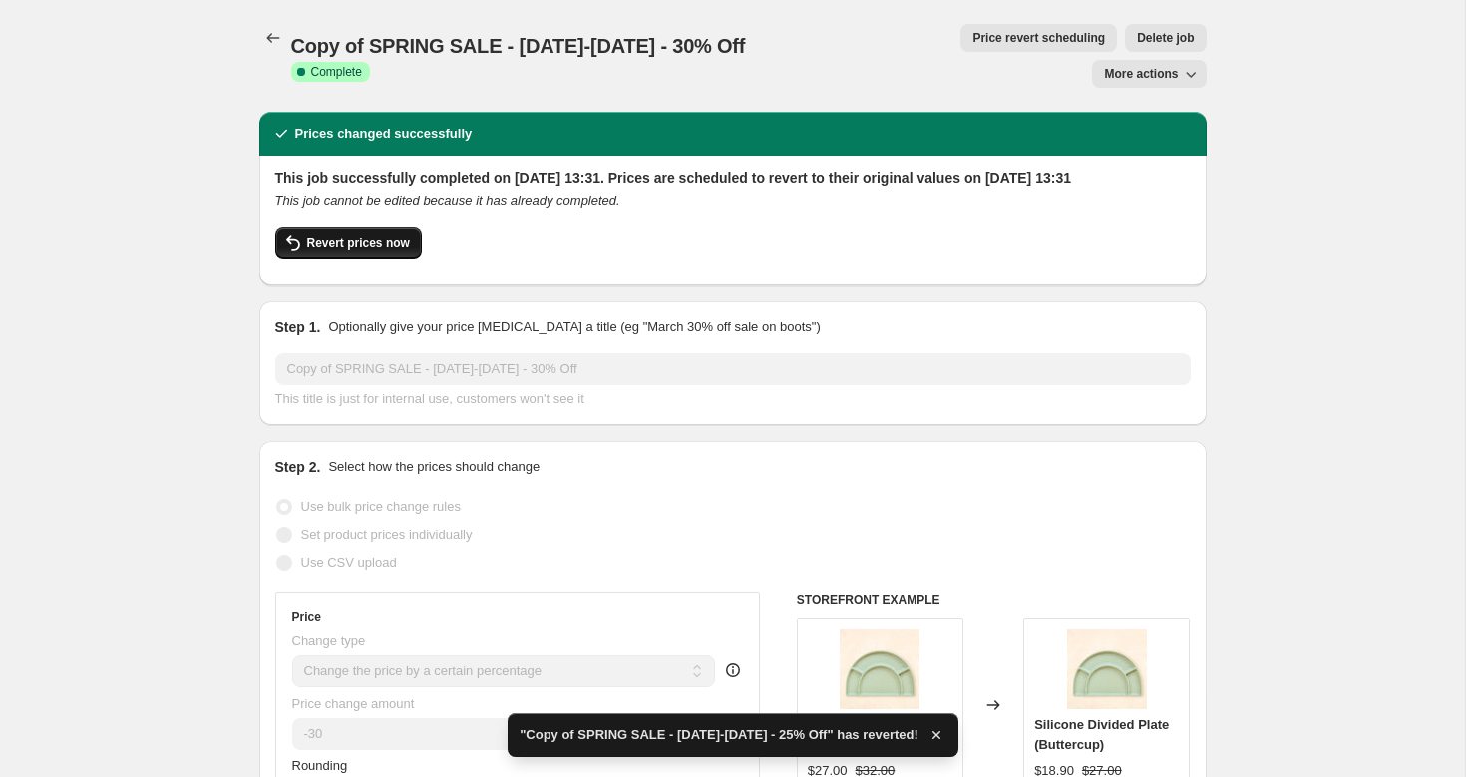
click at [324, 254] on div "This job successfully completed on [DATE] 13:31. Prices are scheduled to revert…" at bounding box center [732, 221] width 947 height 130
click at [345, 239] on button "Revert prices now" at bounding box center [348, 243] width 147 height 32
checkbox input "false"
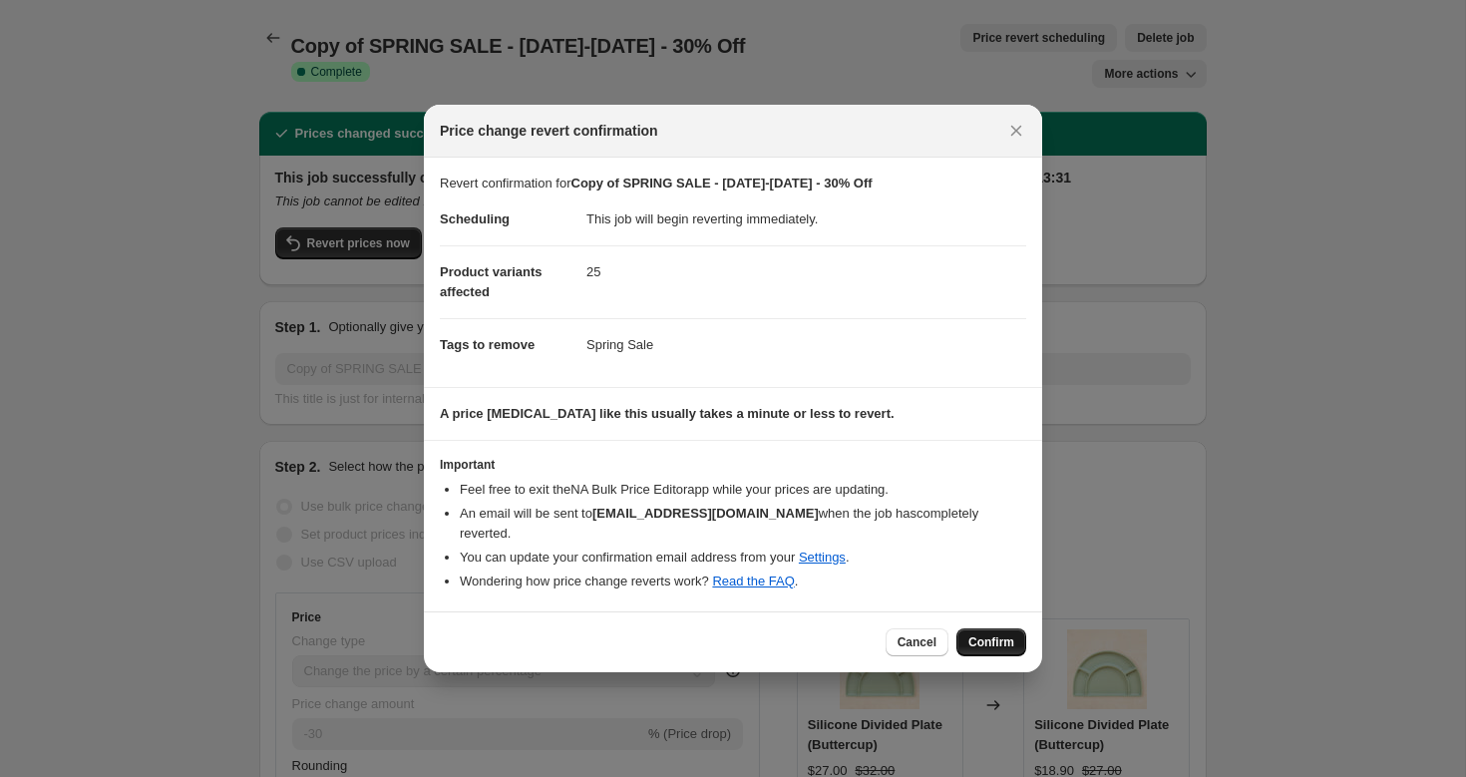
click at [979, 634] on span "Confirm" at bounding box center [991, 642] width 46 height 16
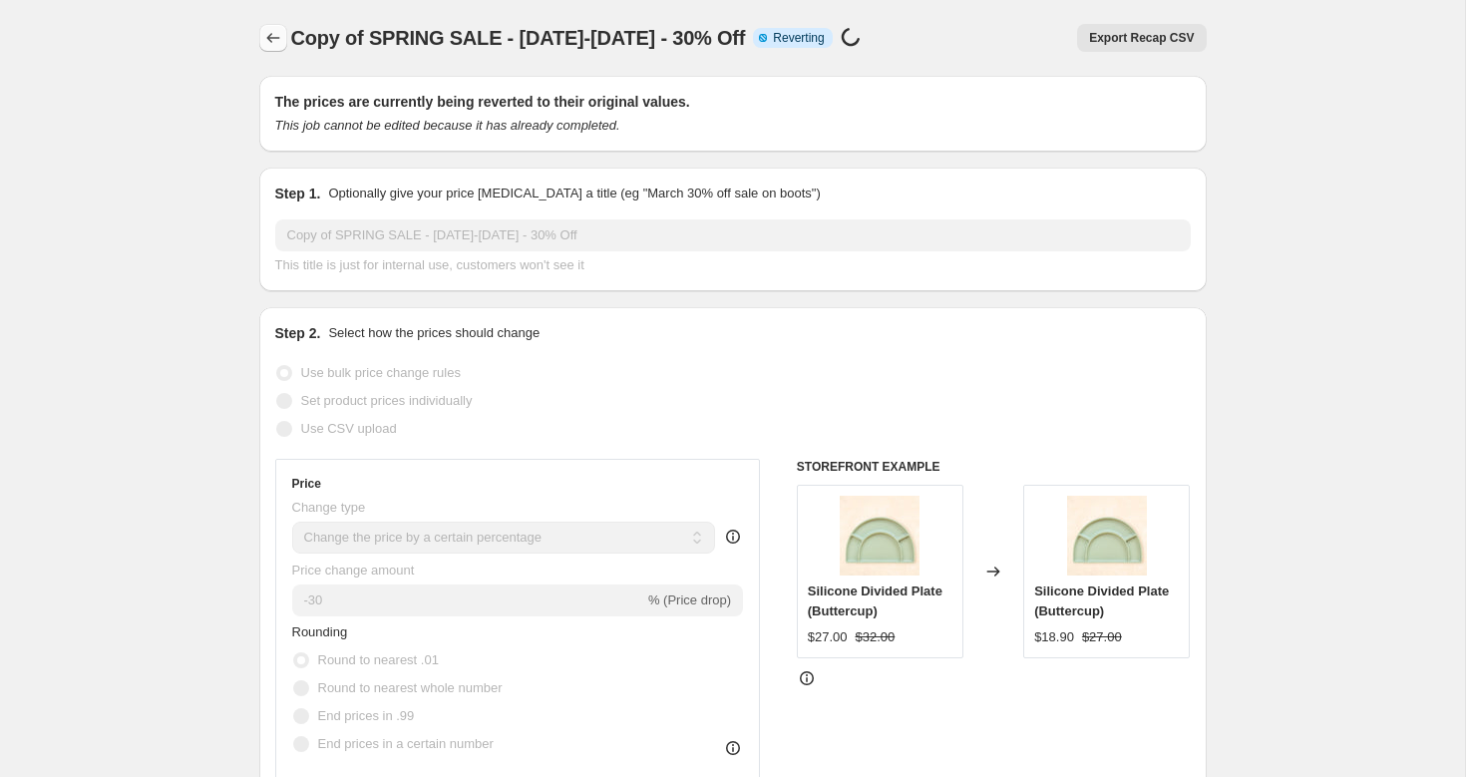
click at [275, 40] on icon "Price change jobs" at bounding box center [273, 38] width 20 height 20
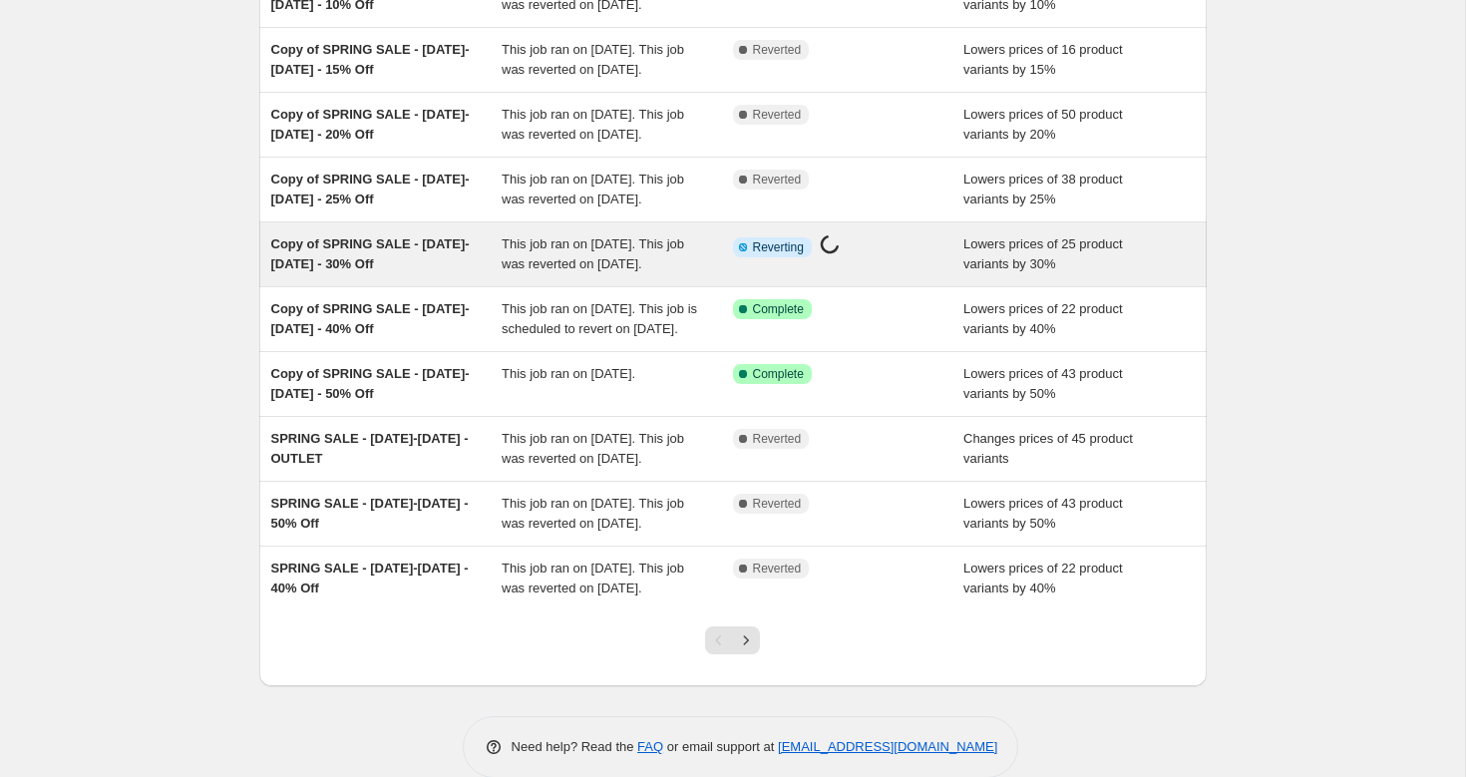
scroll to position [279, 0]
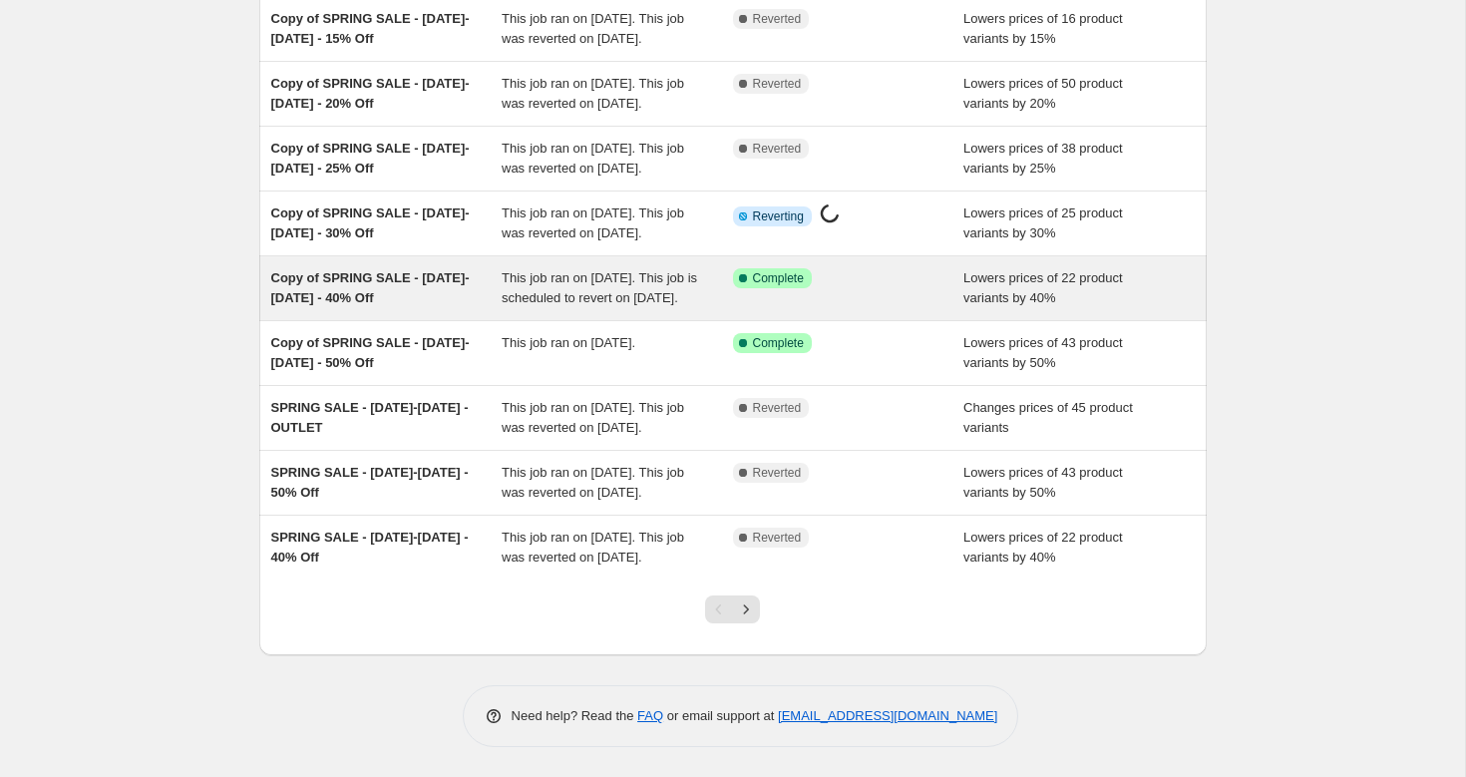
click at [355, 305] on span "Copy of SPRING SALE - [DATE]-[DATE] - 40% Off" at bounding box center [370, 287] width 198 height 35
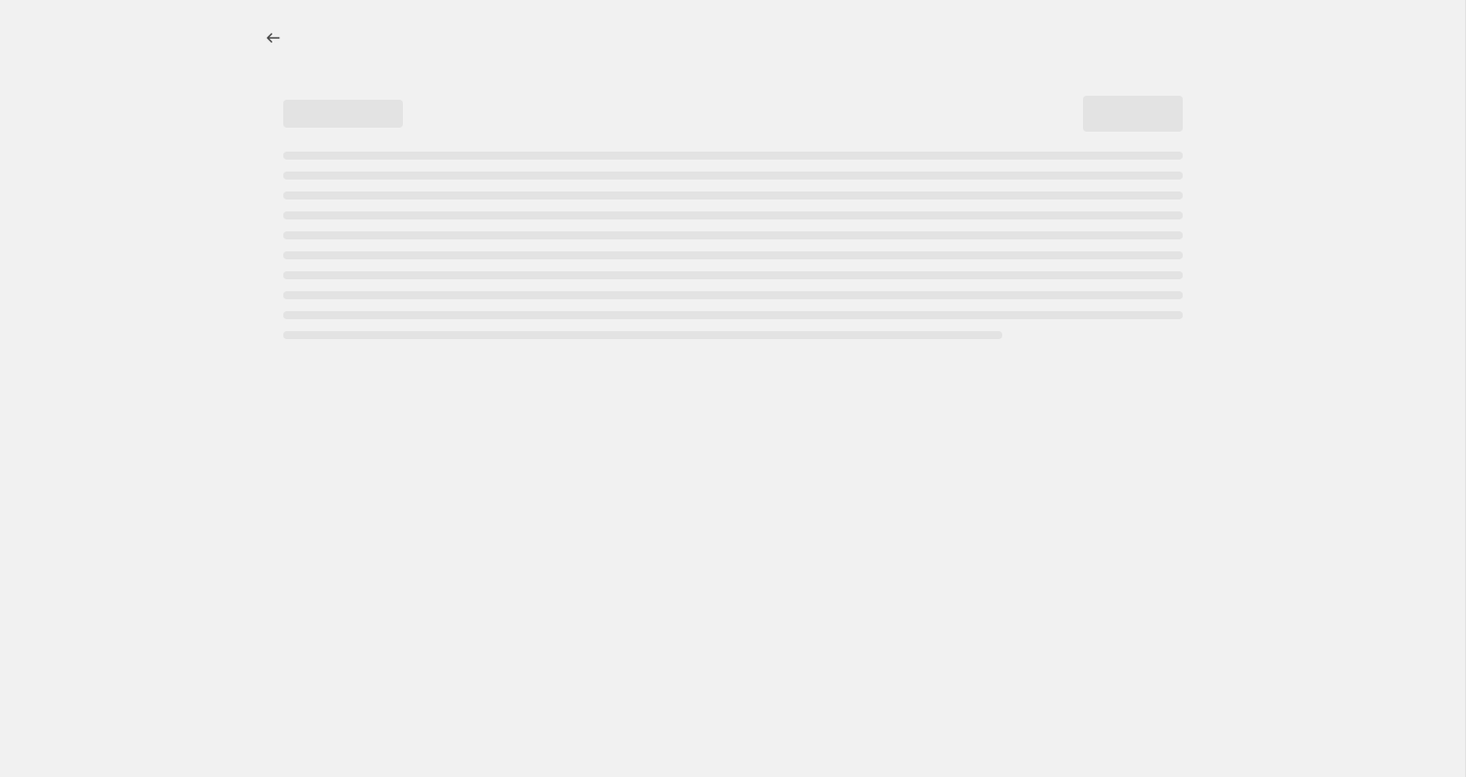
select select "percentage"
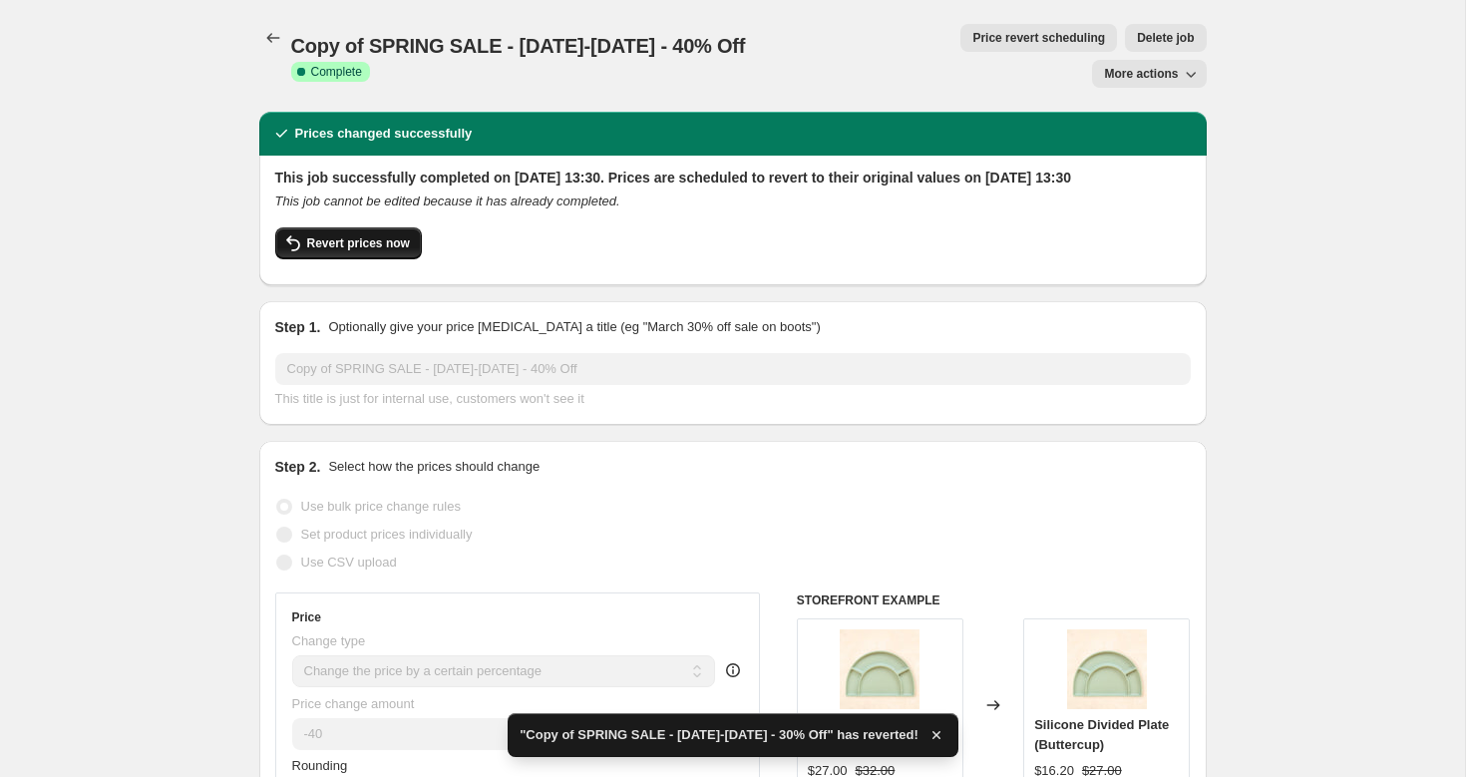
click at [325, 235] on span "Revert prices now" at bounding box center [358, 243] width 103 height 16
checkbox input "false"
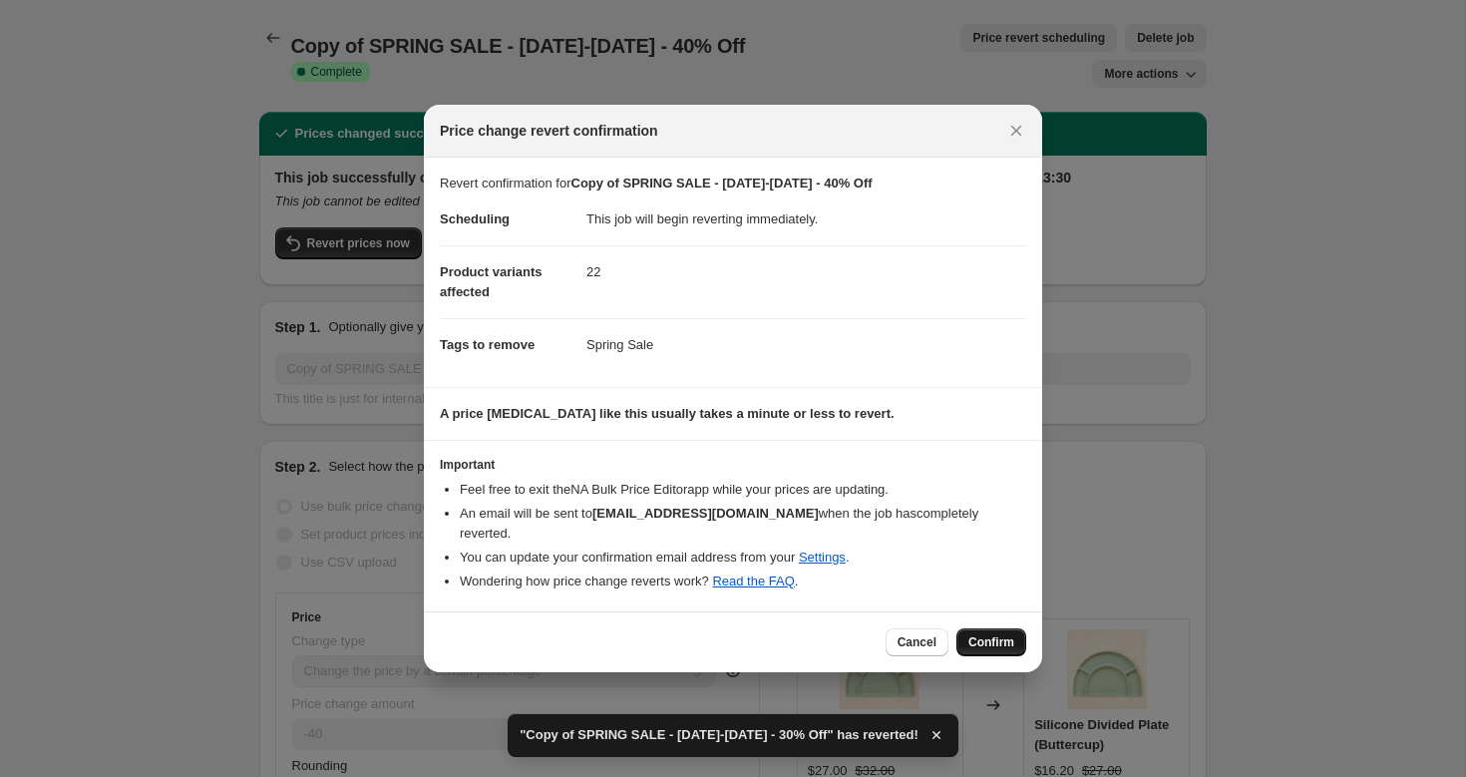
click at [972, 628] on button "Confirm" at bounding box center [991, 642] width 70 height 28
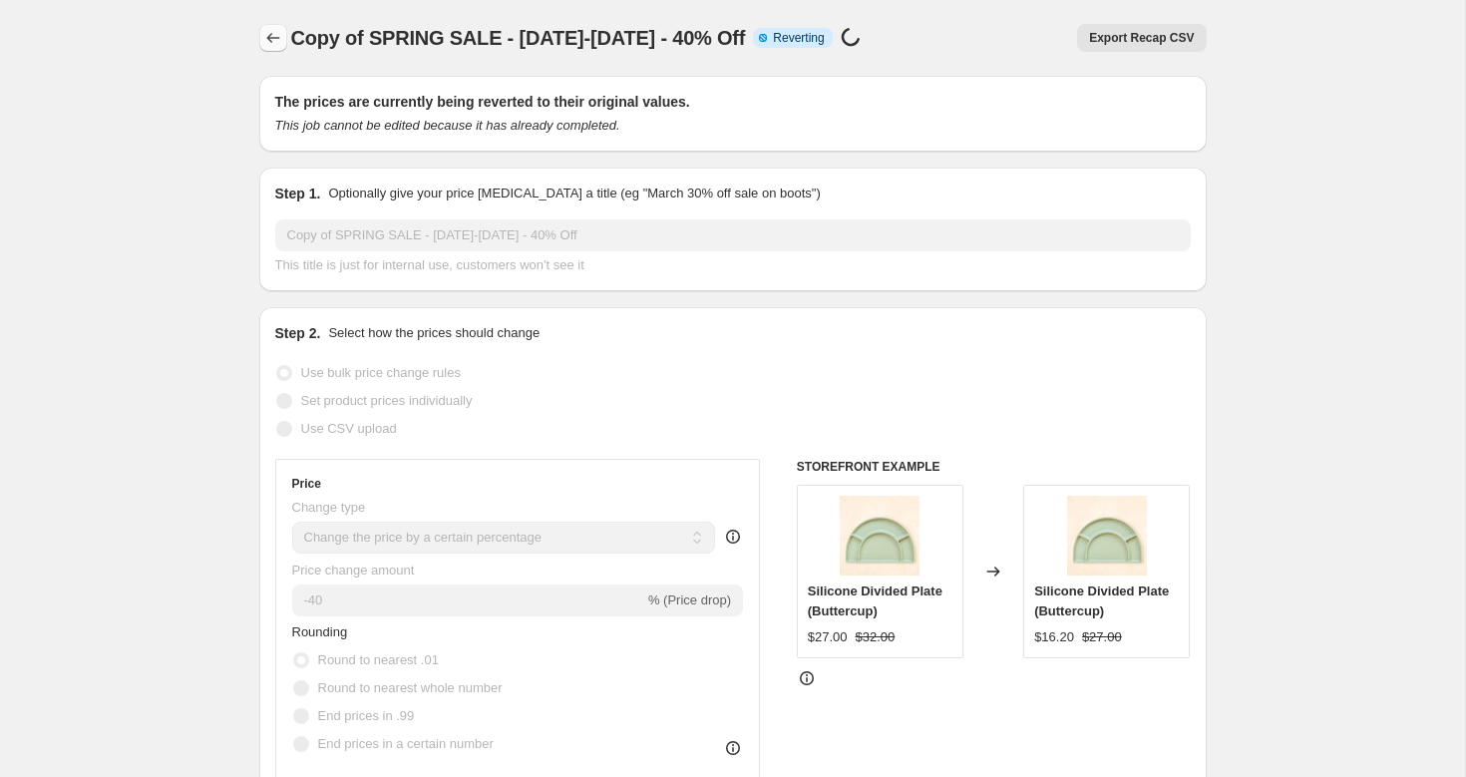
click at [269, 41] on icon "Price change jobs" at bounding box center [272, 38] width 13 height 10
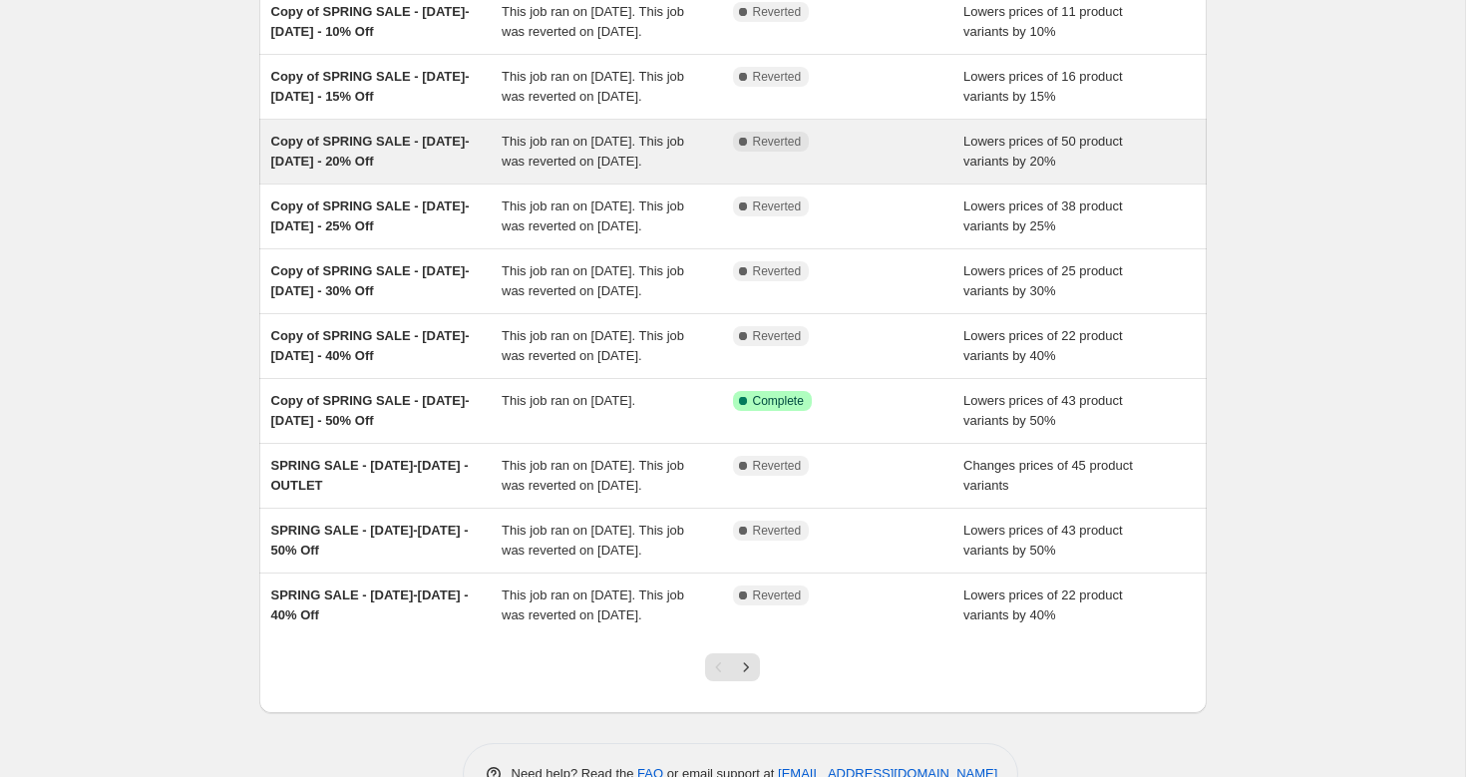
scroll to position [430, 0]
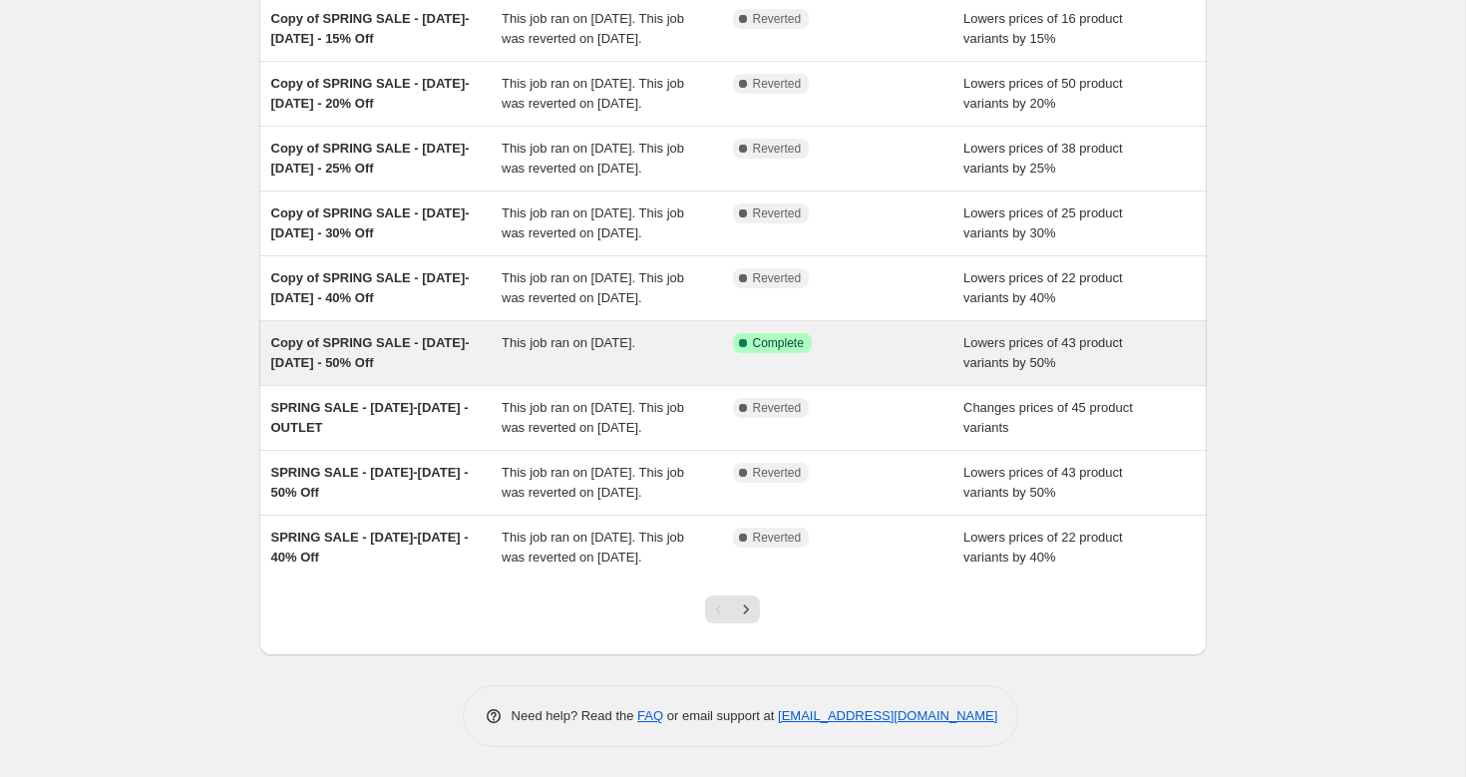
click at [326, 335] on span "Copy of SPRING SALE - [DATE]-[DATE] - 50% Off" at bounding box center [370, 352] width 198 height 35
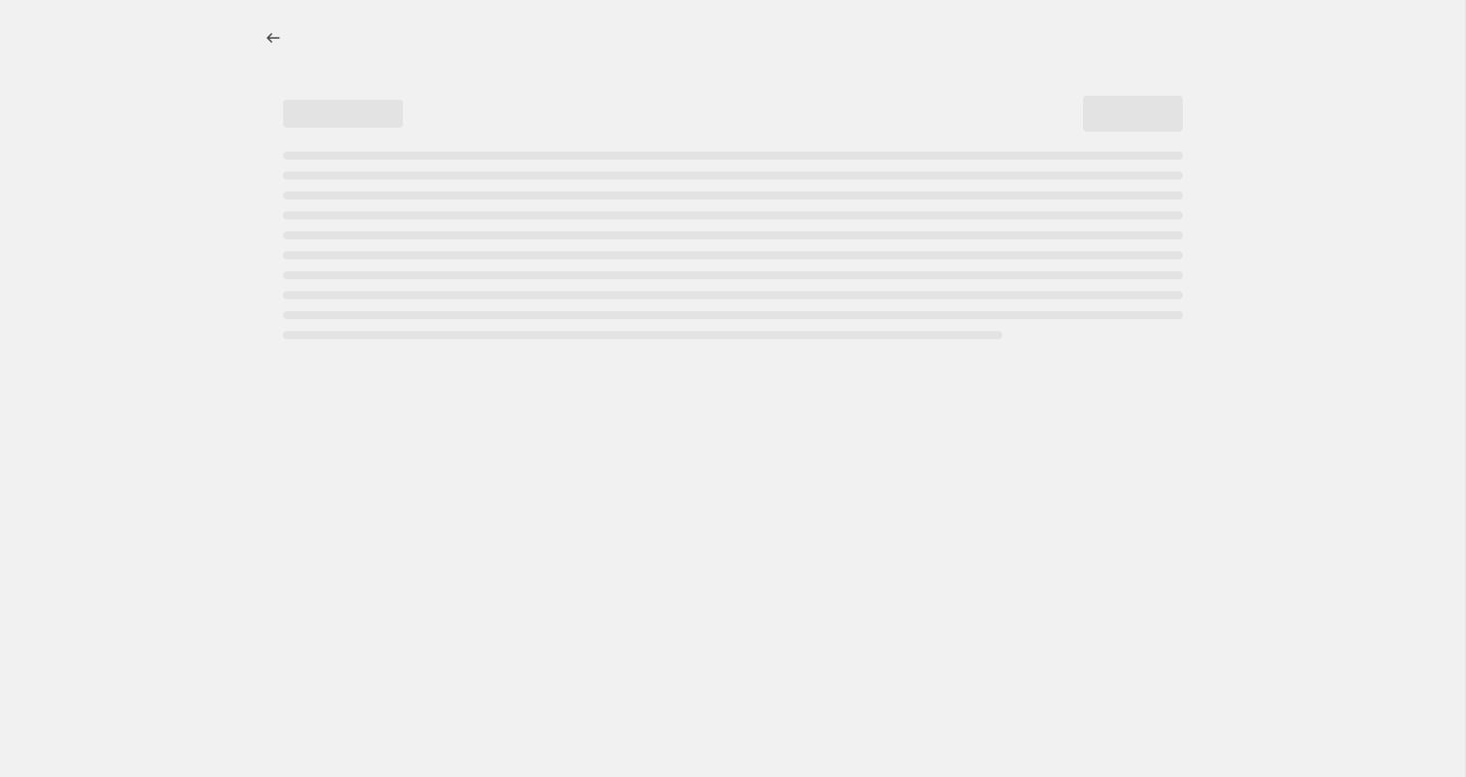
select select "percentage"
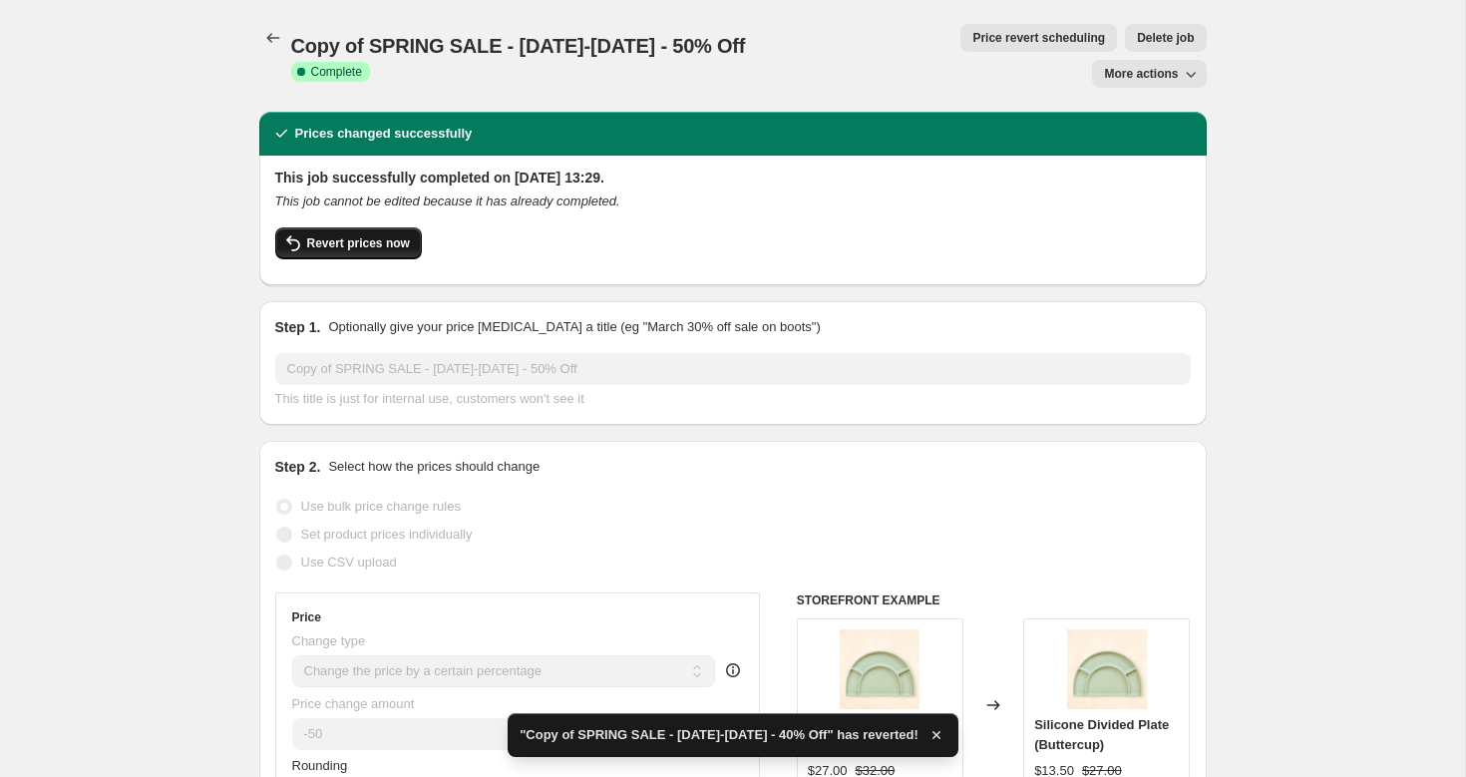
click at [368, 227] on button "Revert prices now" at bounding box center [348, 243] width 147 height 32
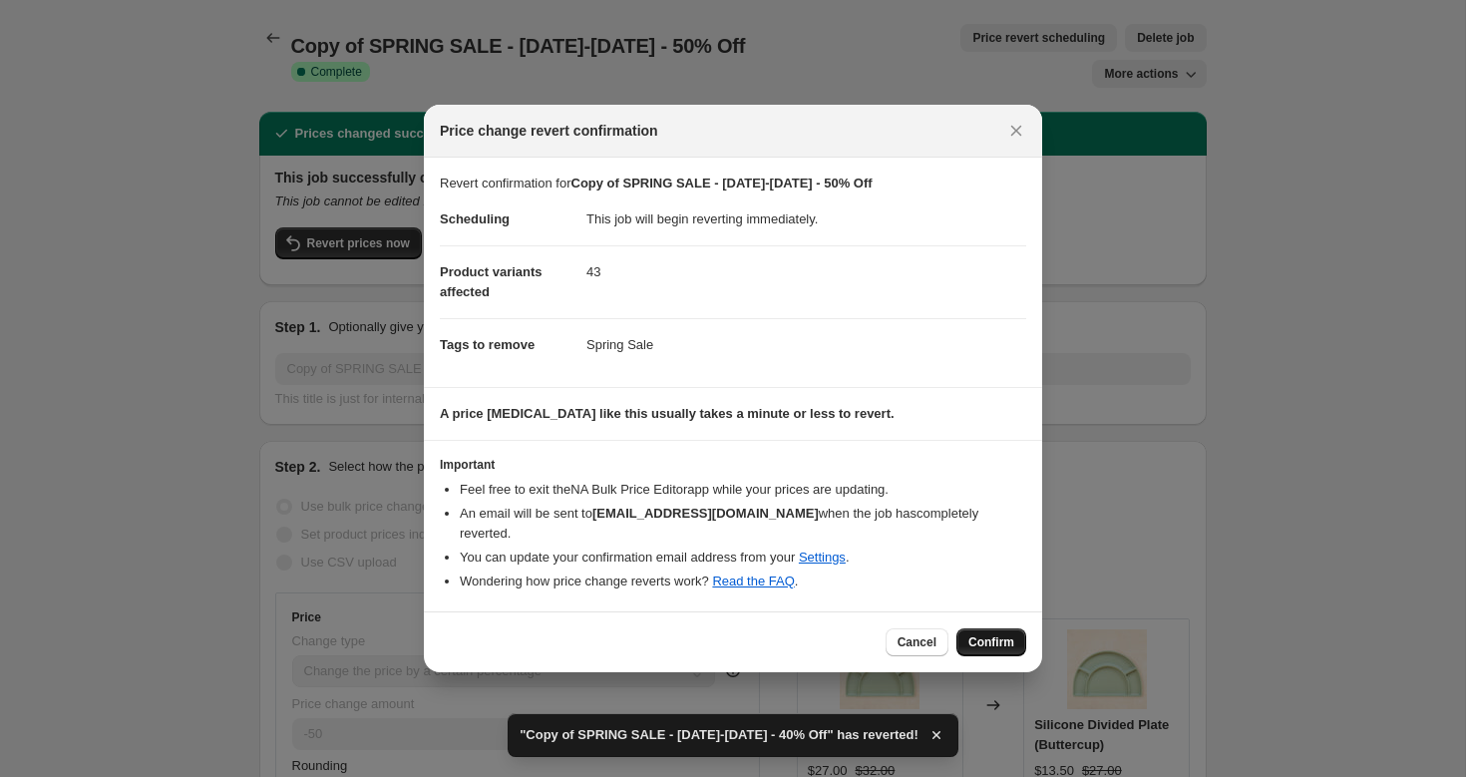
click at [1000, 634] on span "Confirm" at bounding box center [991, 642] width 46 height 16
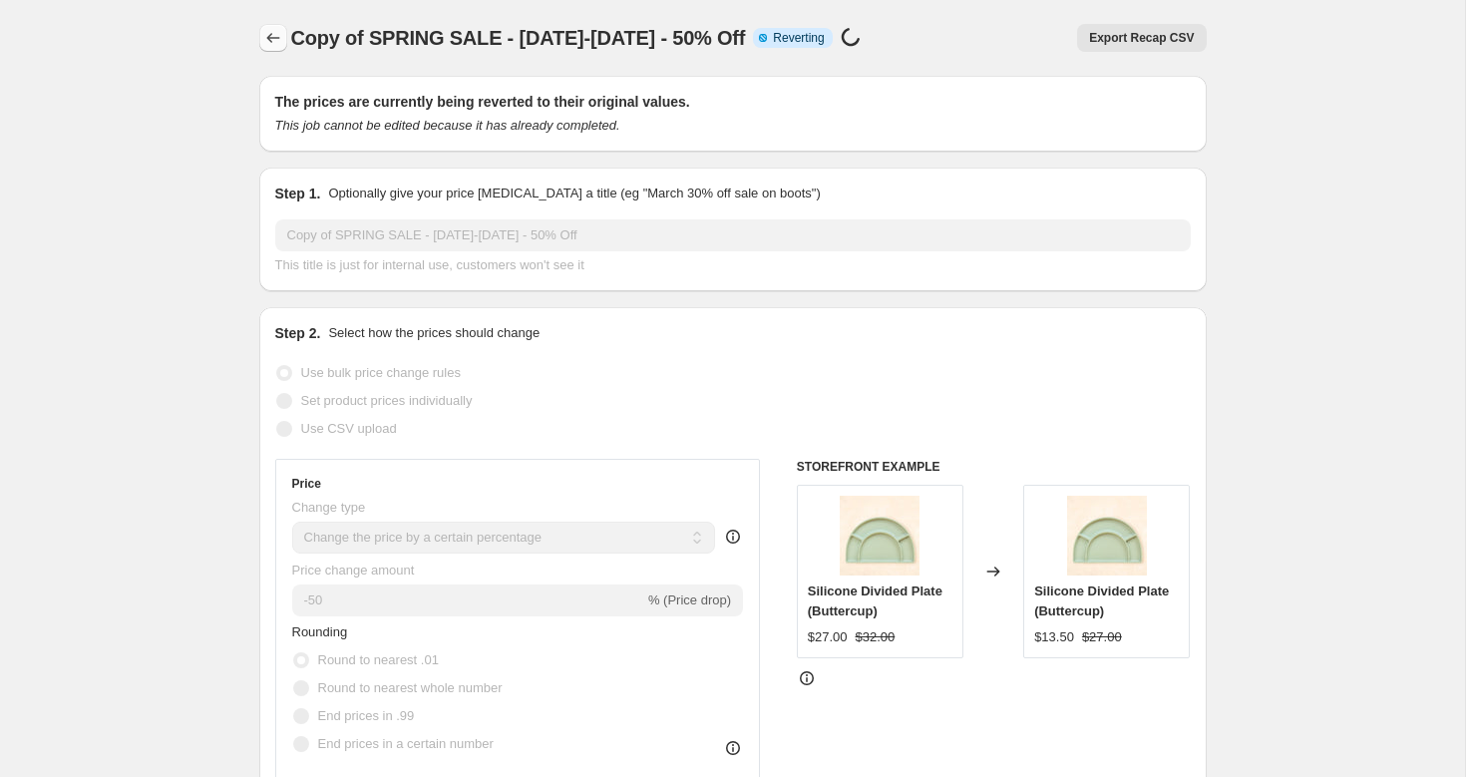
click at [275, 37] on icon "Price change jobs" at bounding box center [273, 38] width 20 height 20
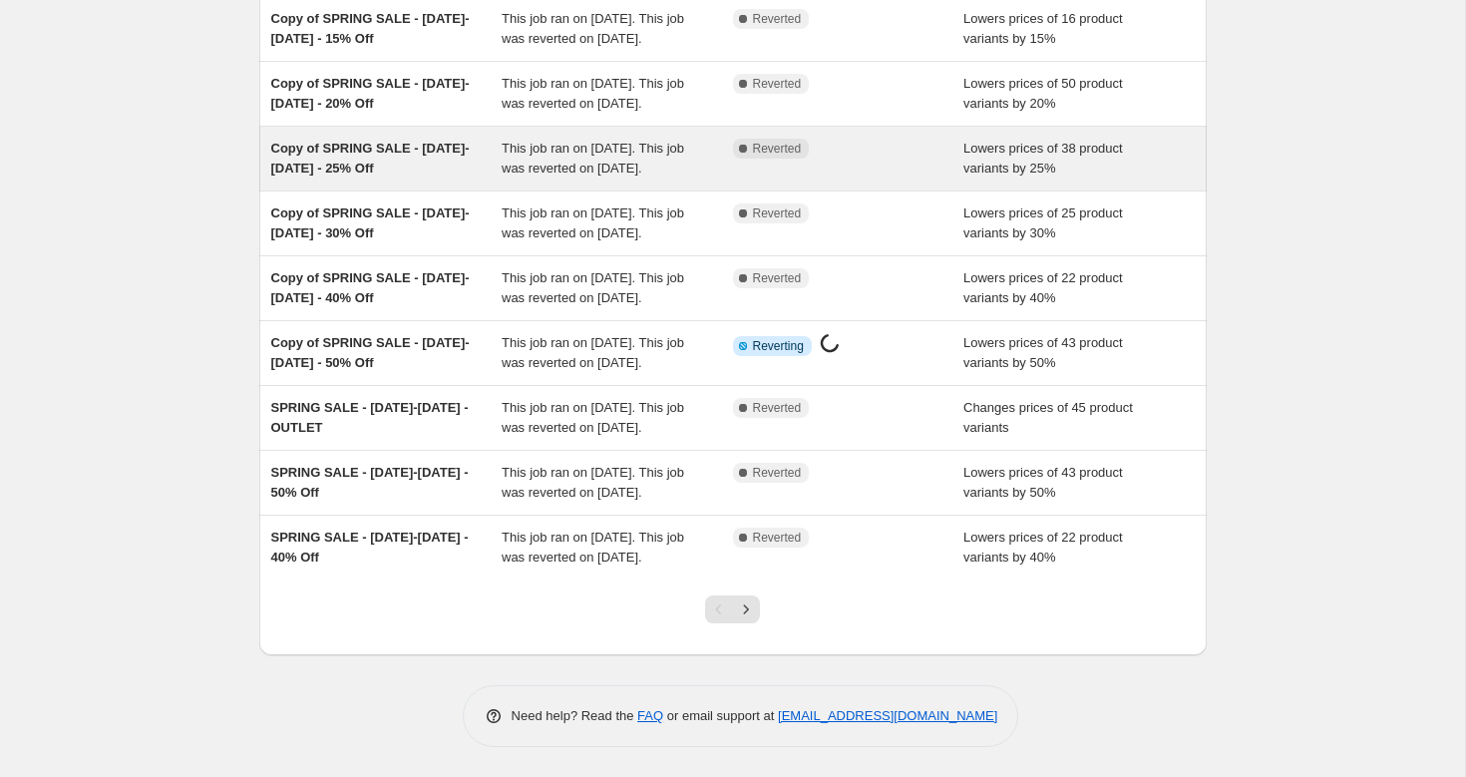
scroll to position [450, 0]
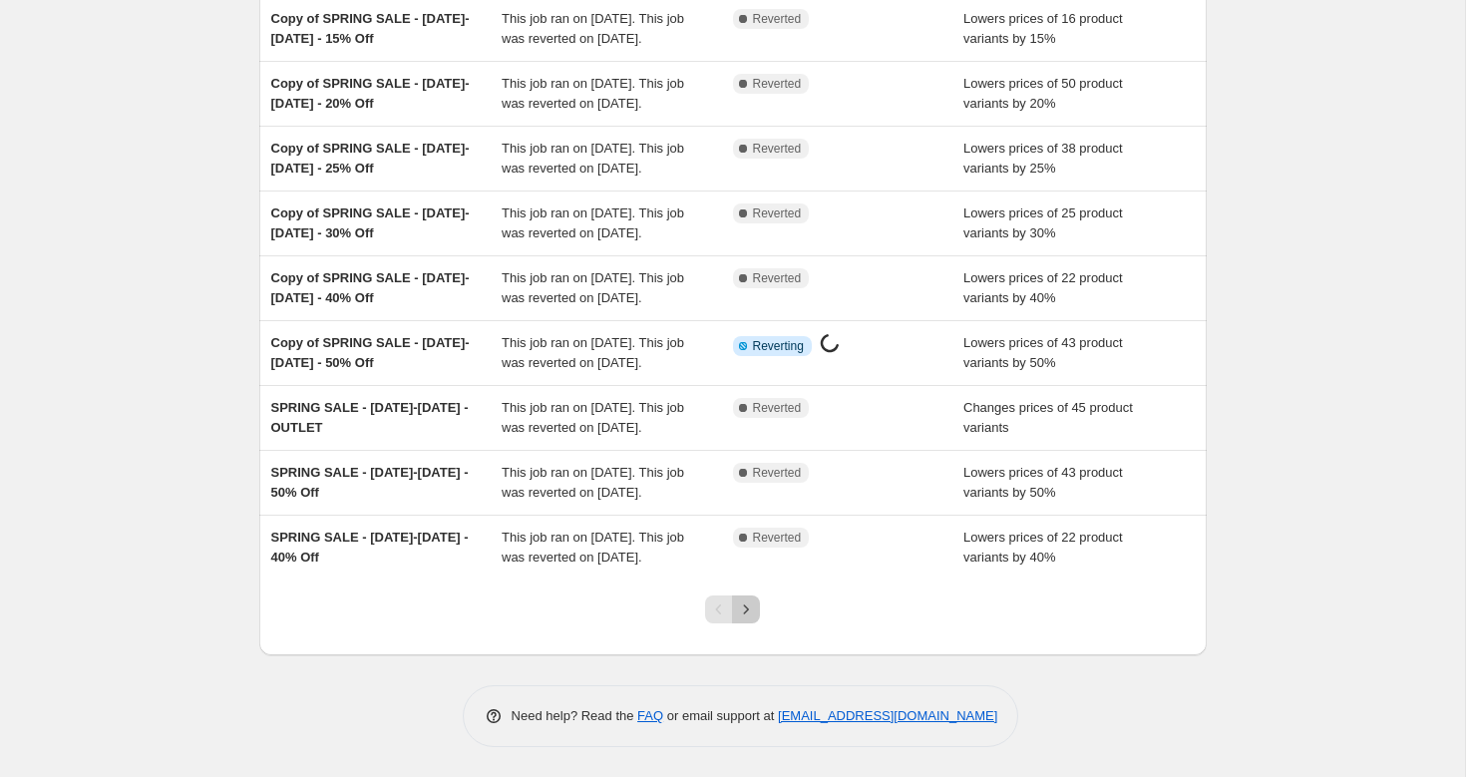
click at [745, 611] on icon "Next" at bounding box center [746, 608] width 5 height 9
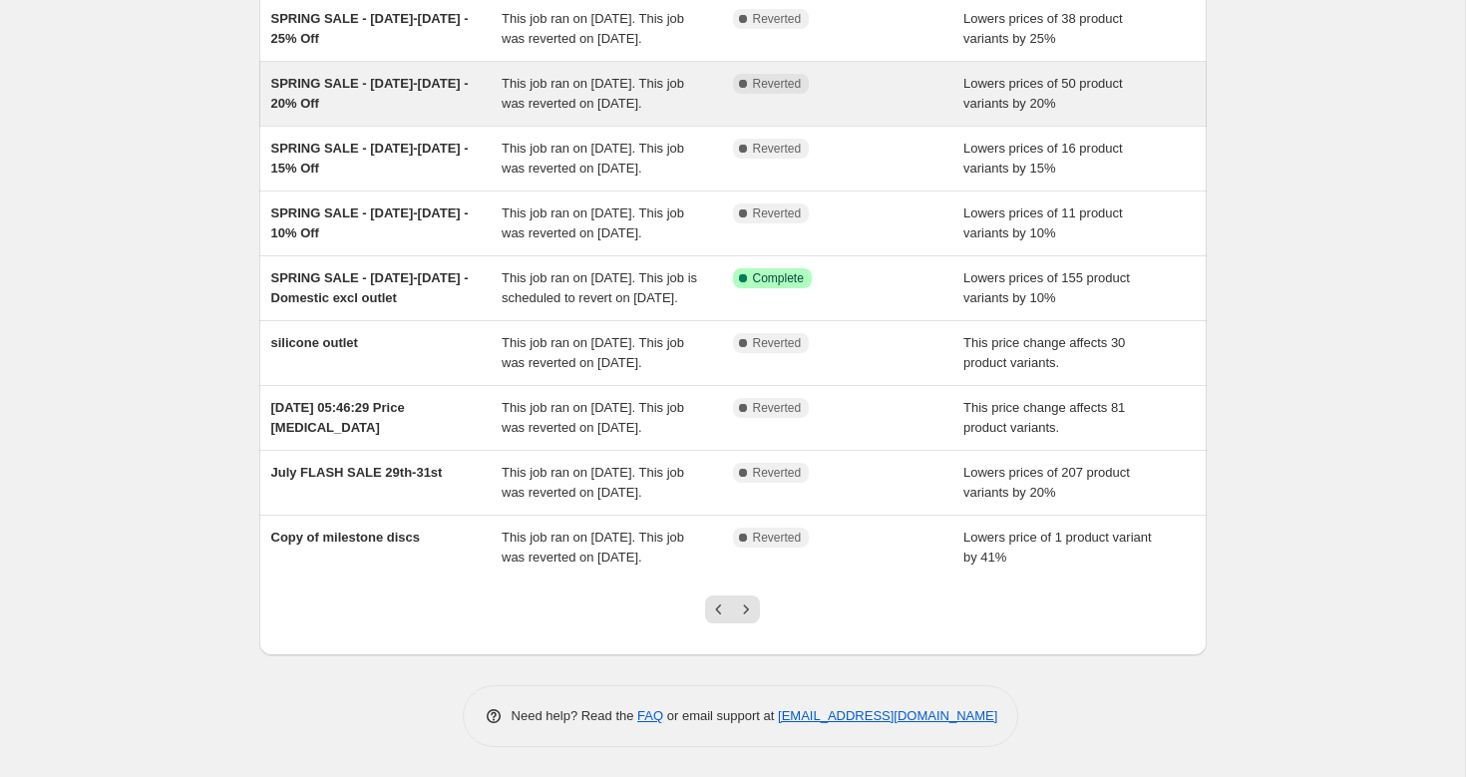
scroll to position [287, 0]
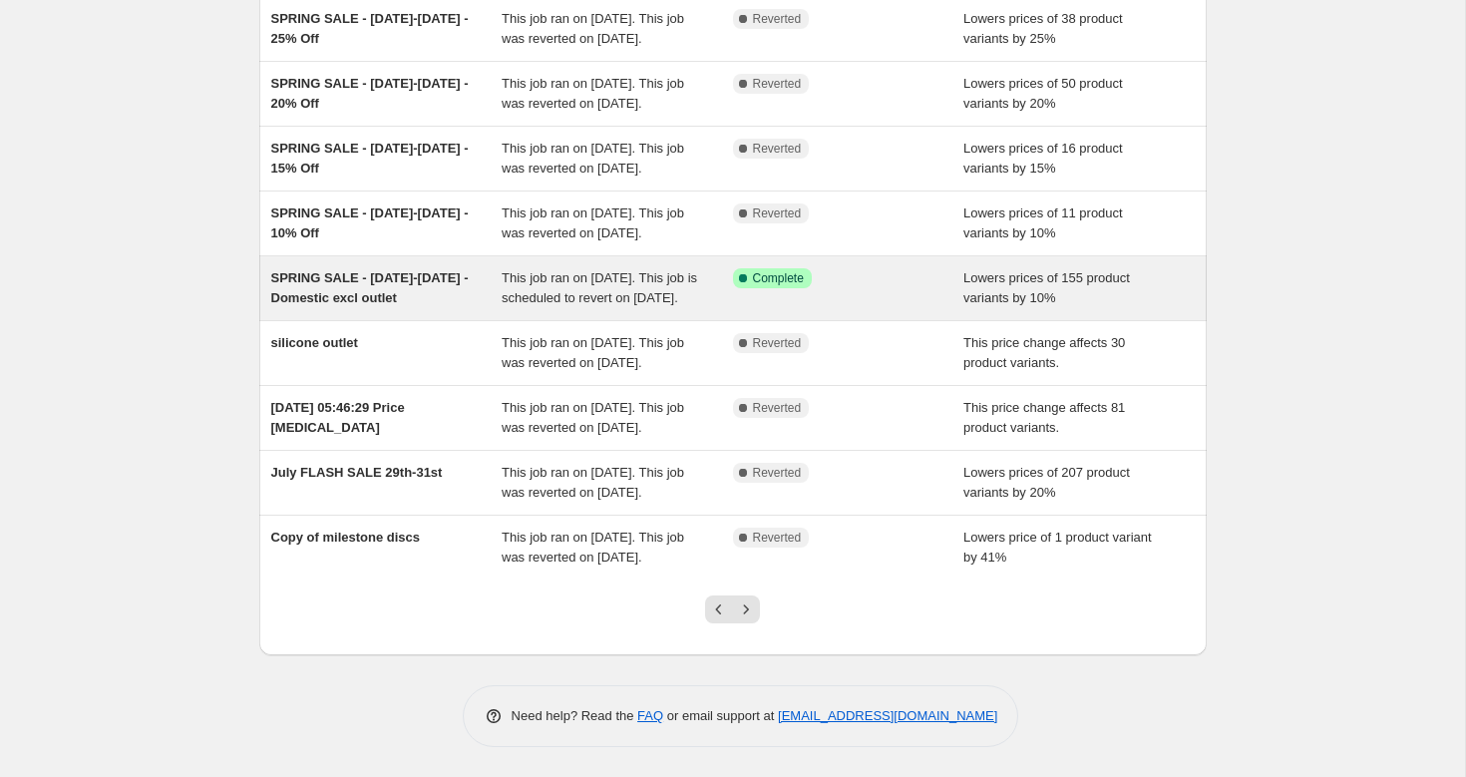
click at [368, 308] on div "SPRING SALE - [DATE]-[DATE] - Domestic excl outlet" at bounding box center [386, 288] width 231 height 40
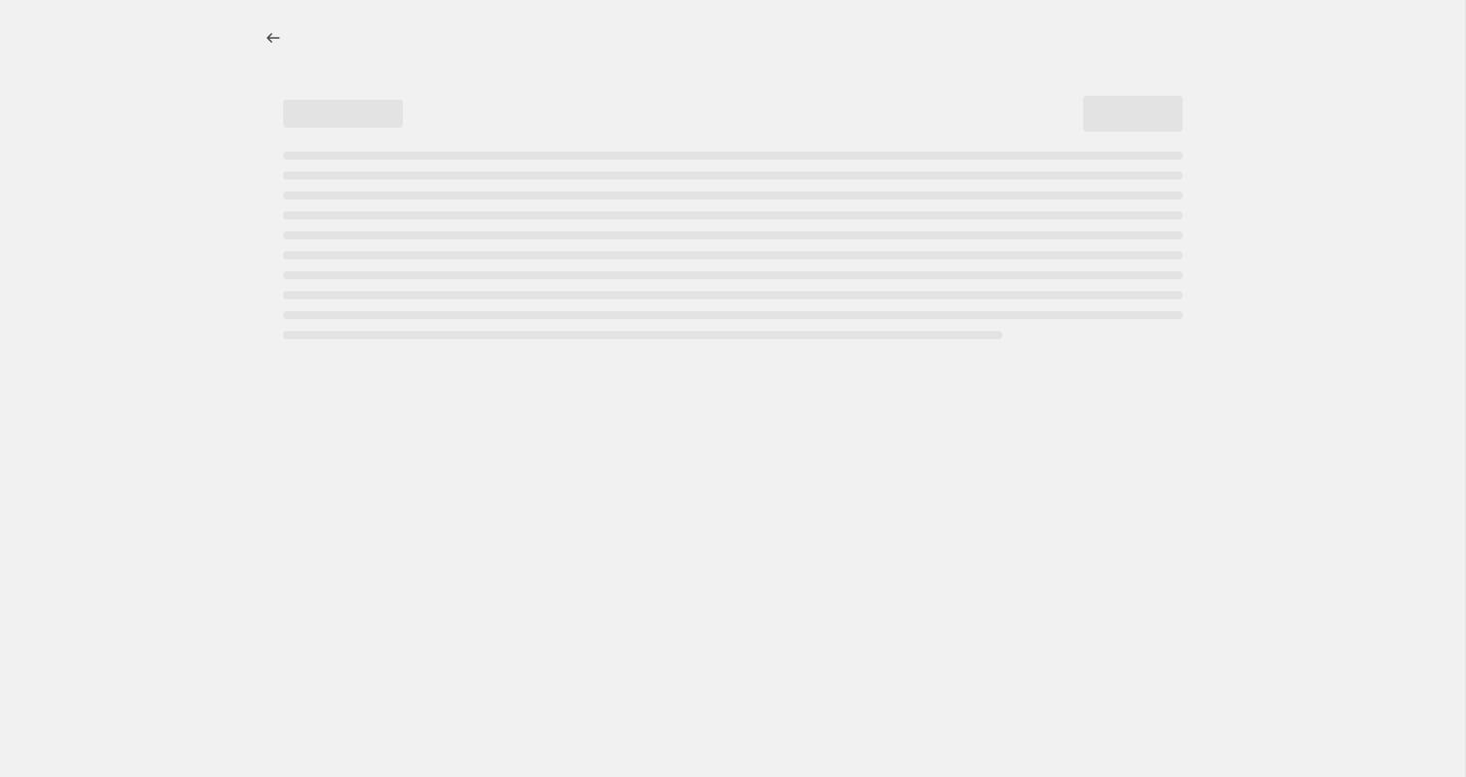
select select "percentage"
select select "vendor"
select select "not_equal"
select select "tag"
select select "not_equal"
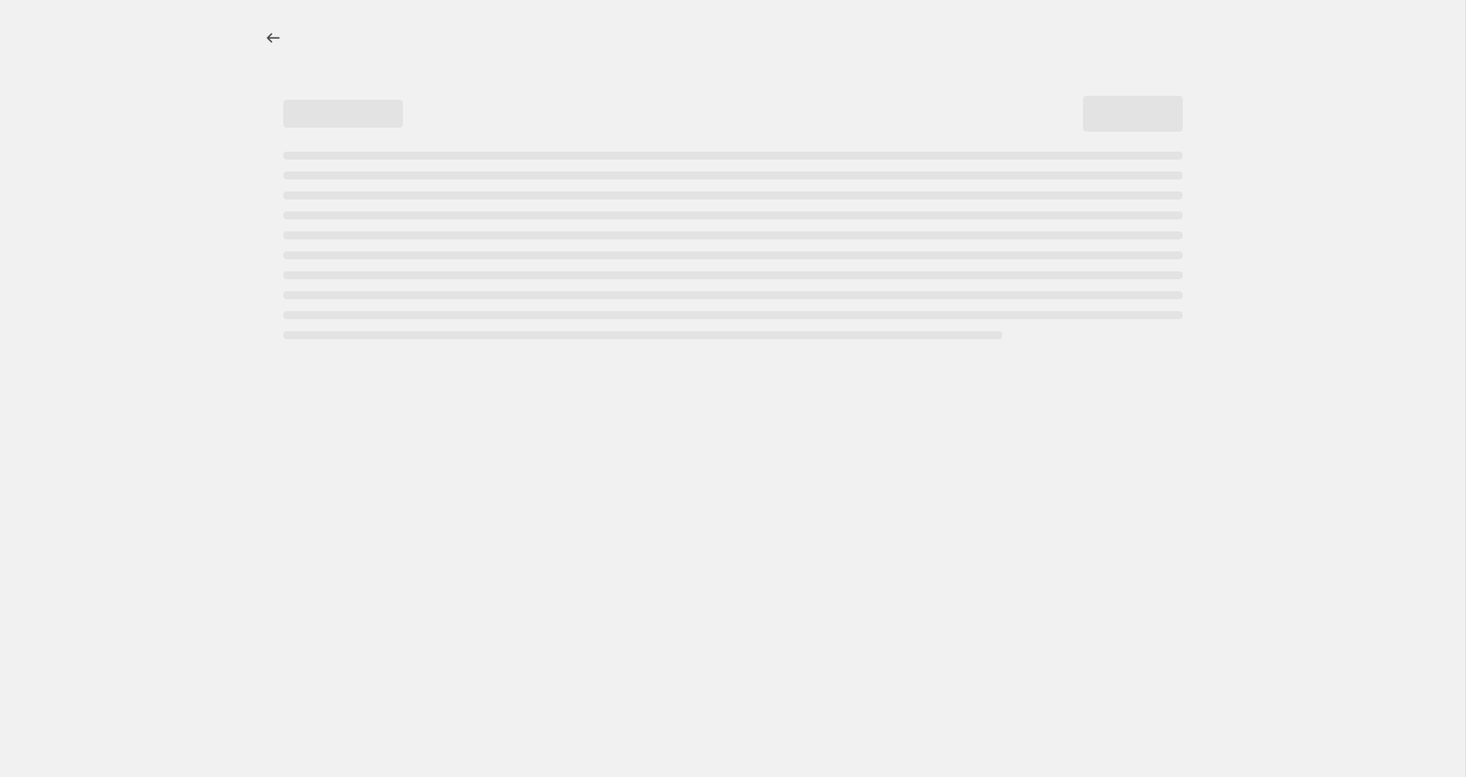
select select "not_equal"
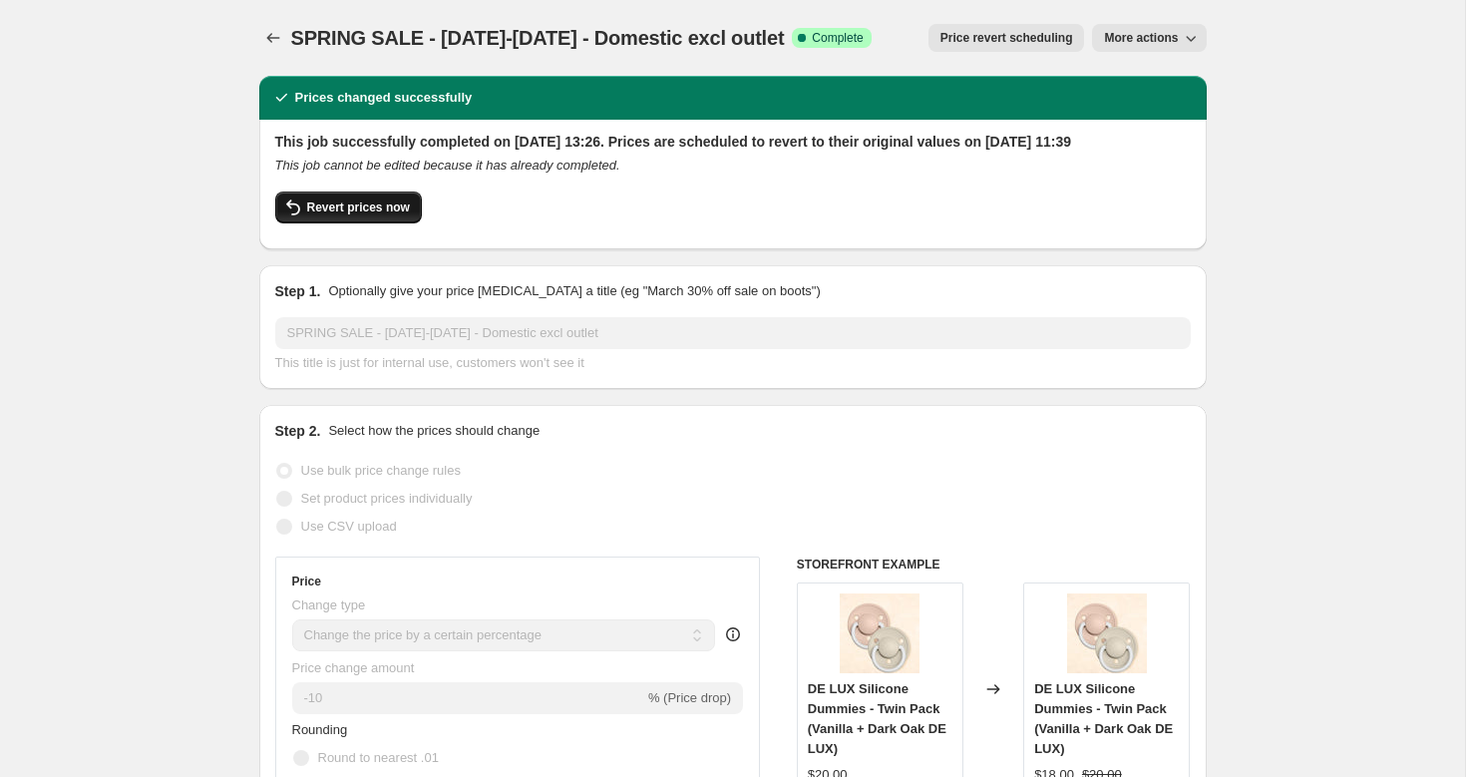
click at [368, 223] on button "Revert prices now" at bounding box center [348, 207] width 147 height 32
checkbox input "false"
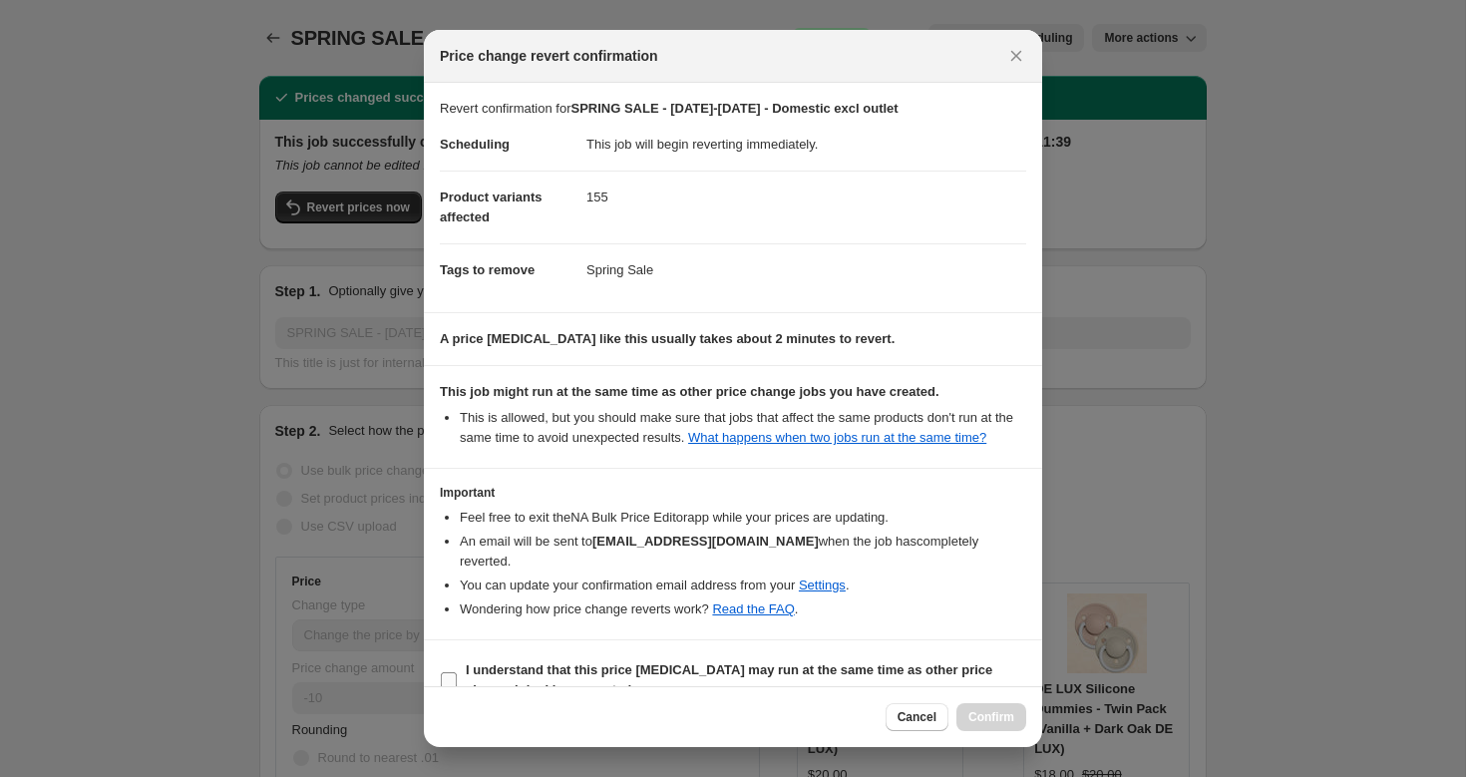
click at [532, 661] on span "I understand that this price [MEDICAL_DATA] may run at the same time as other p…" at bounding box center [746, 680] width 560 height 40
click at [457, 672] on input "I understand that this price [MEDICAL_DATA] may run at the same time as other p…" at bounding box center [449, 680] width 16 height 16
checkbox input "true"
click at [995, 716] on span "Confirm" at bounding box center [991, 717] width 46 height 16
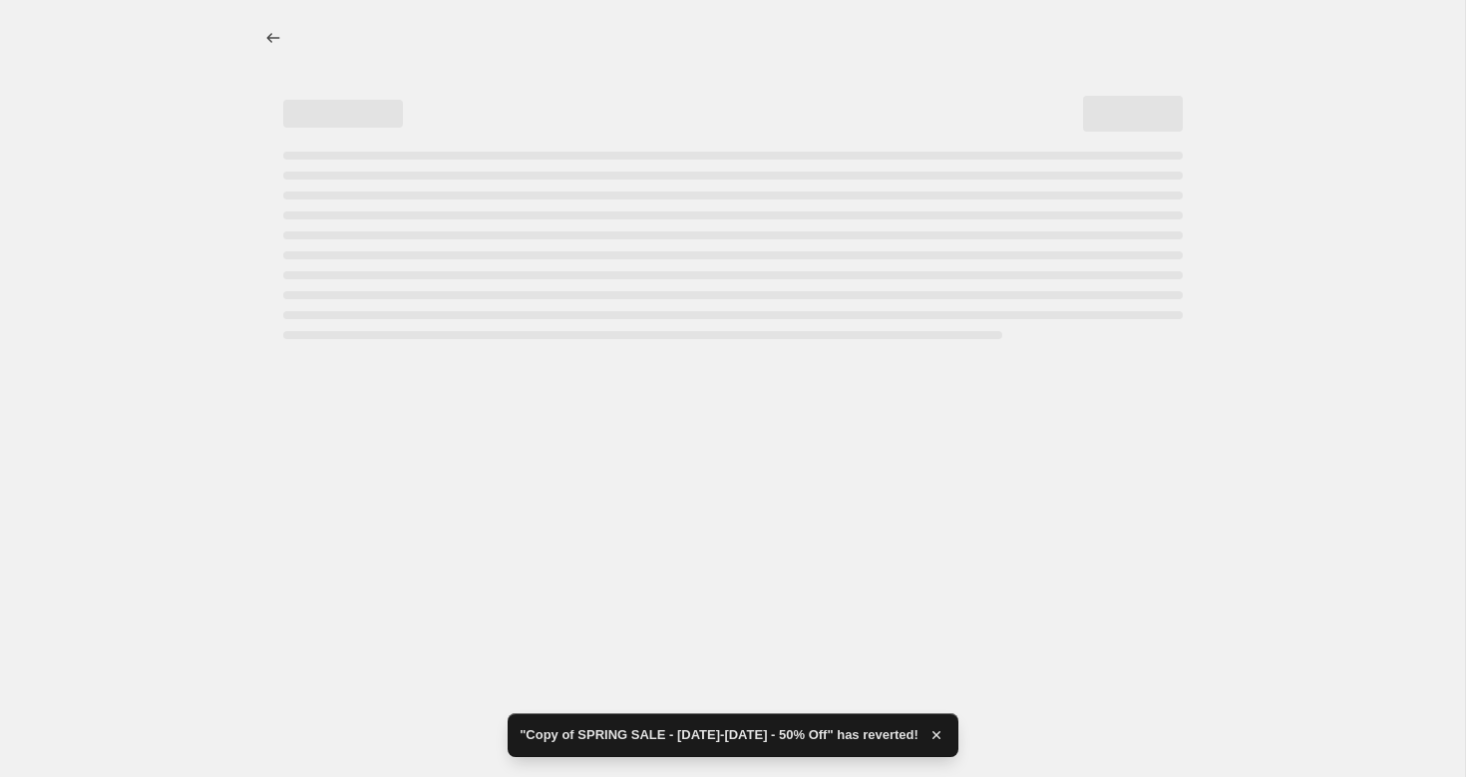
select select "percentage"
select select "vendor"
select select "not_equal"
select select "tag"
select select "not_equal"
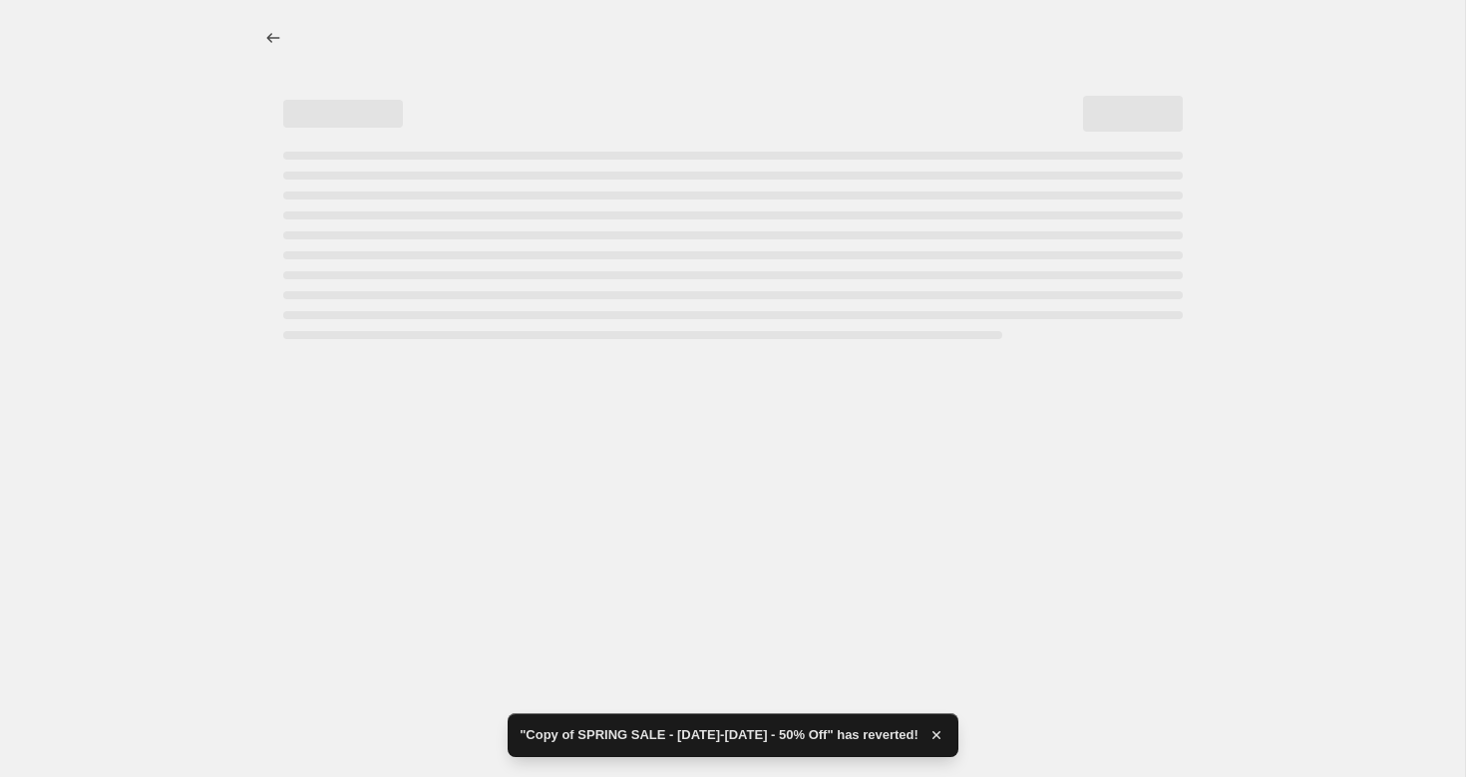
select select "not_equal"
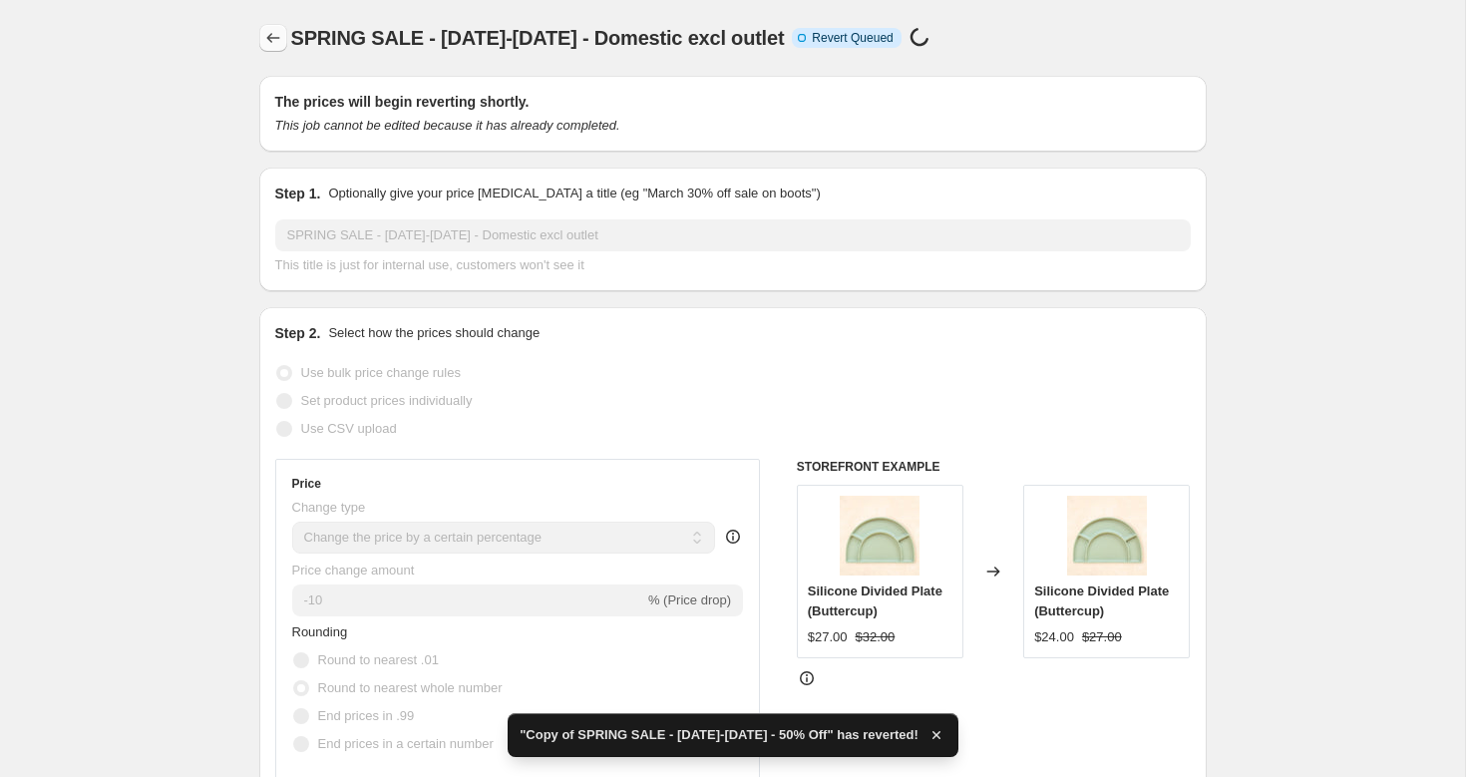
click at [265, 31] on icon "Price change jobs" at bounding box center [273, 38] width 20 height 20
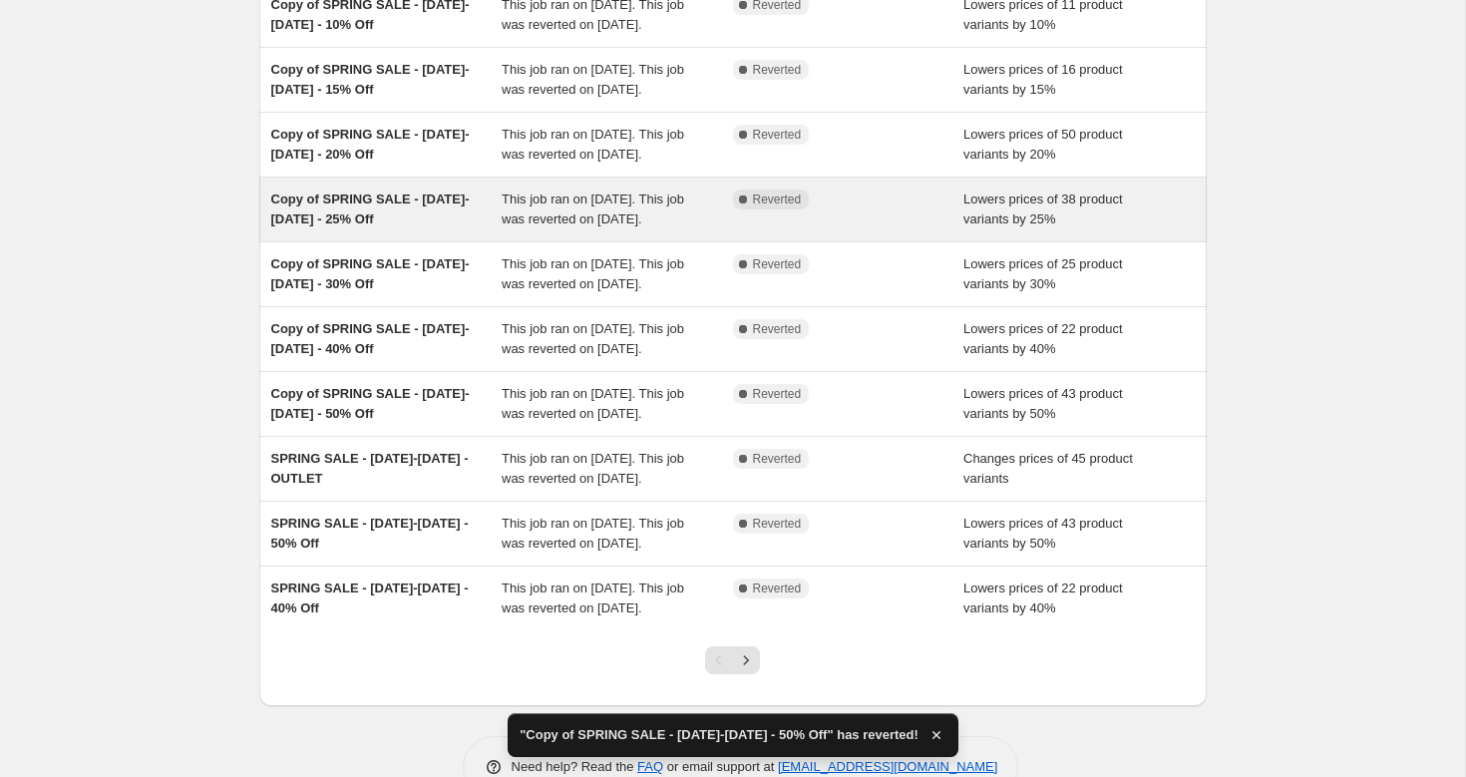
scroll to position [450, 0]
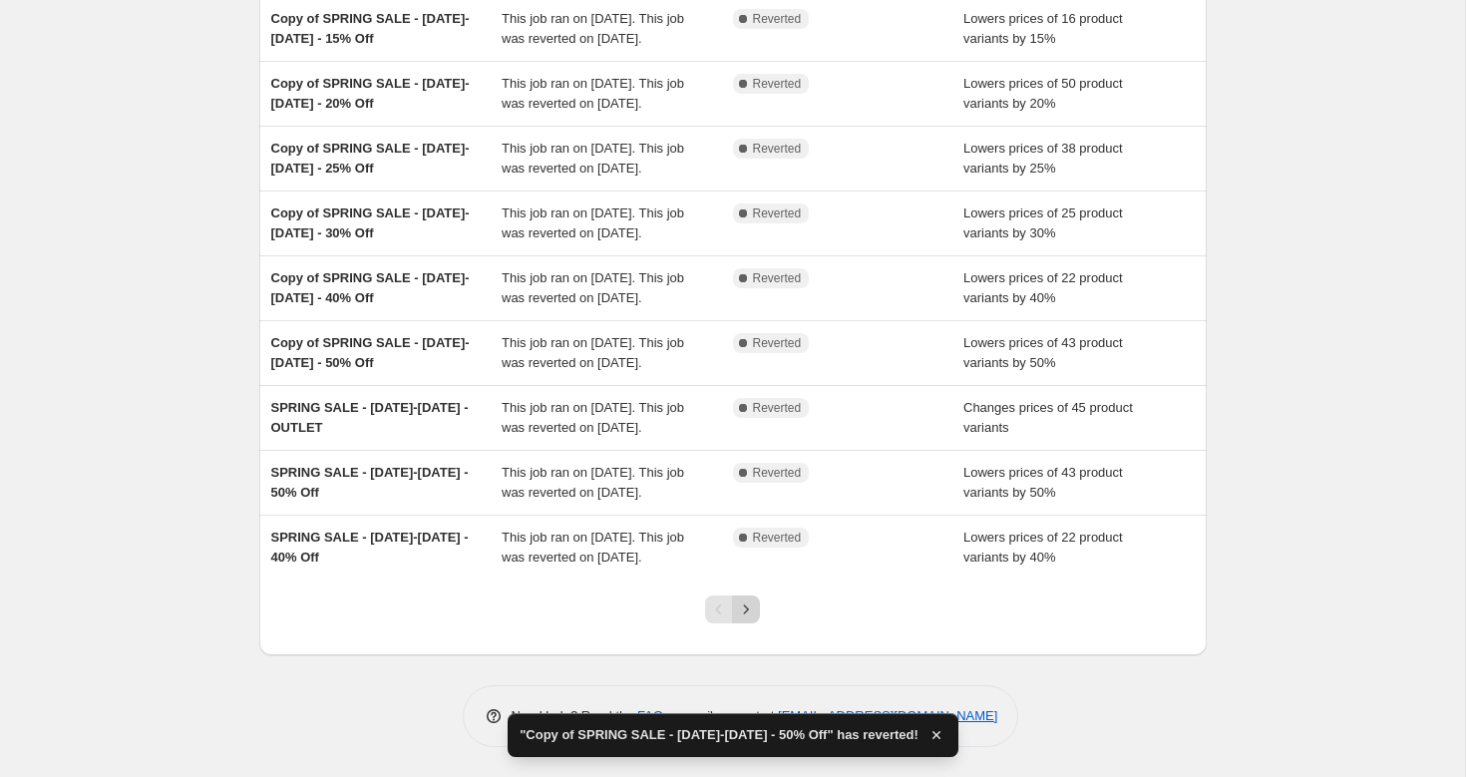
click at [750, 606] on icon "Next" at bounding box center [746, 609] width 20 height 20
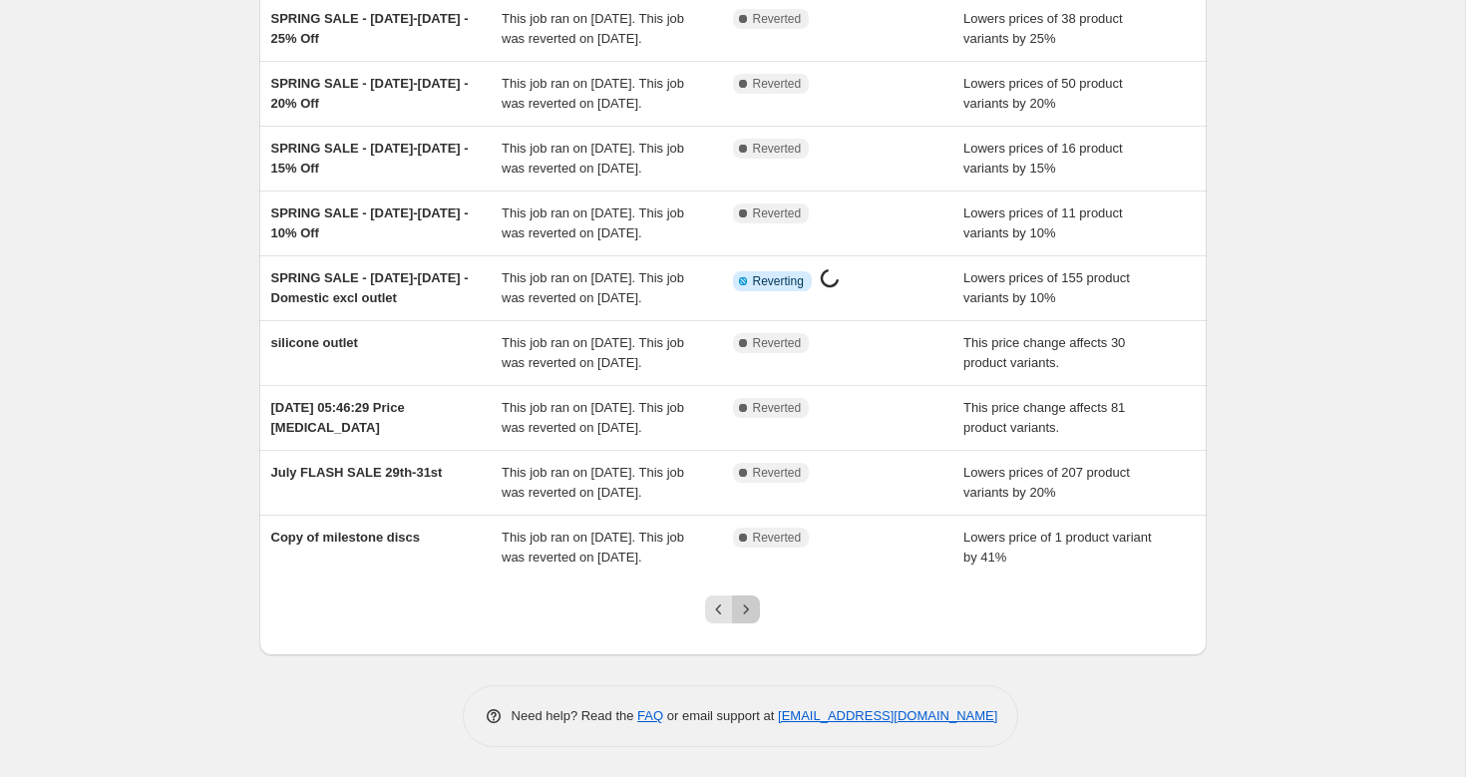
click at [750, 603] on icon "Next" at bounding box center [746, 609] width 20 height 20
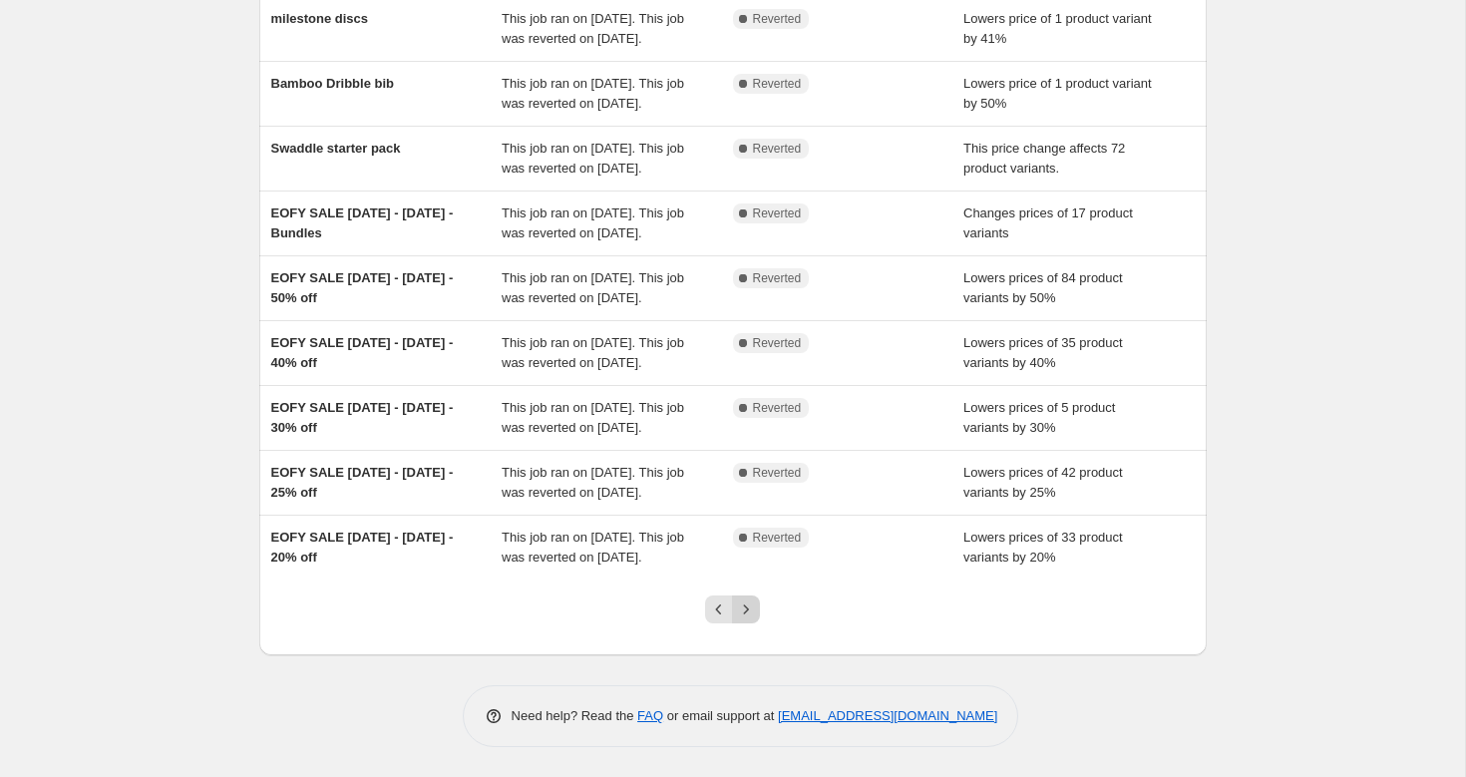
click at [743, 603] on icon "Next" at bounding box center [746, 609] width 20 height 20
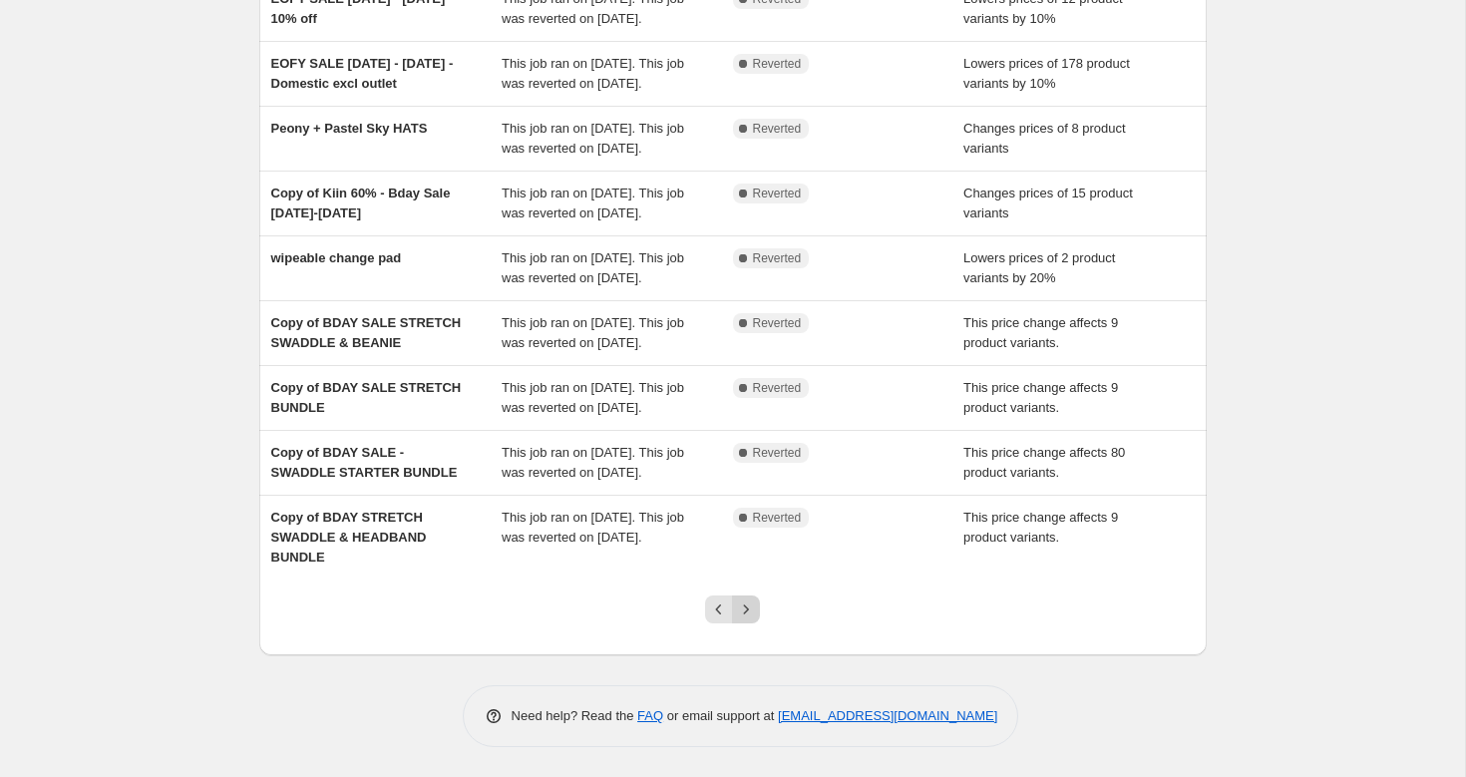
click at [741, 608] on icon "Next" at bounding box center [746, 609] width 20 height 20
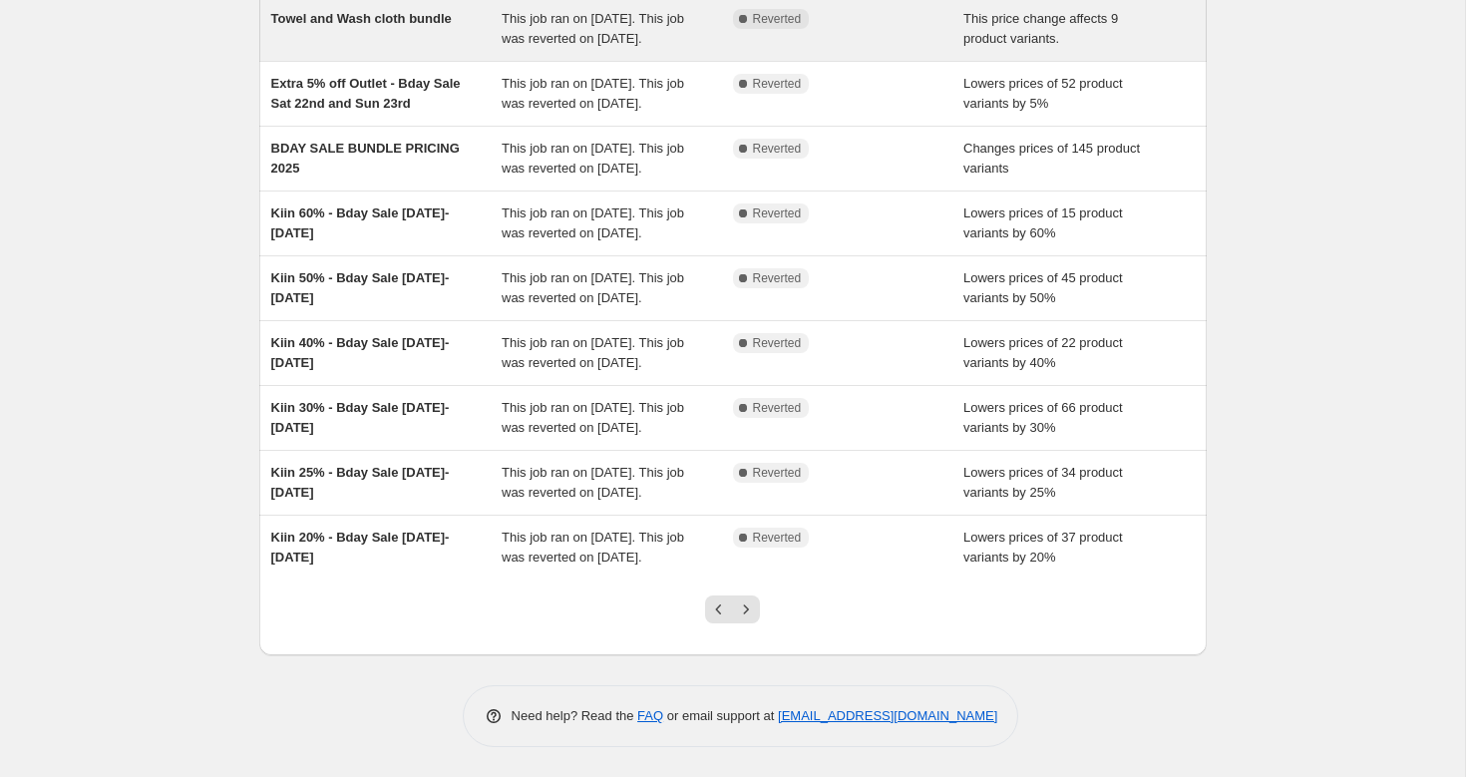
scroll to position [0, 0]
